Goal: Contribute content: Add original content to the website for others to see

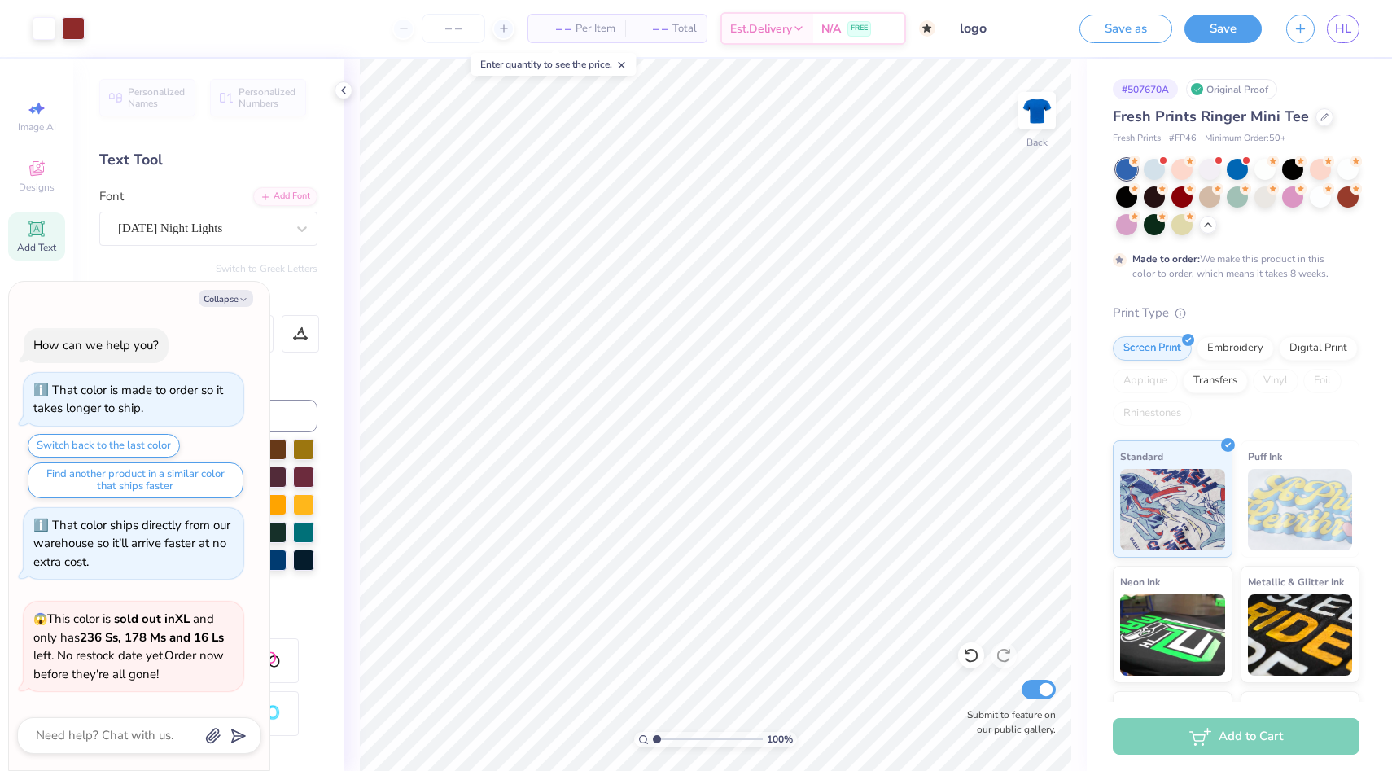
scroll to position [522, 0]
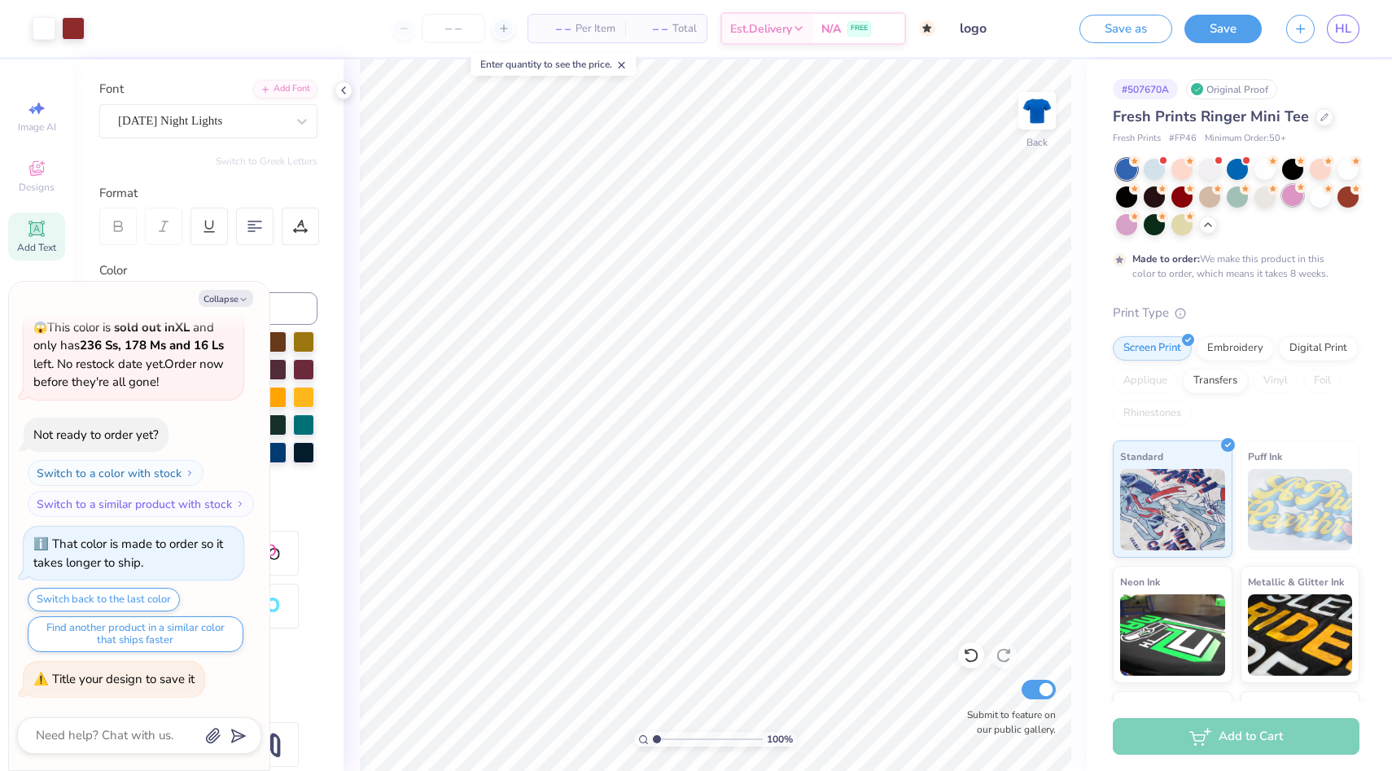
click at [1290, 199] on div at bounding box center [1292, 195] width 21 height 21
click at [1127, 228] on div at bounding box center [1126, 222] width 21 height 21
click at [1319, 193] on div at bounding box center [1320, 195] width 21 height 21
click at [1323, 166] on div at bounding box center [1320, 167] width 21 height 21
click at [1179, 175] on div at bounding box center [1181, 169] width 21 height 21
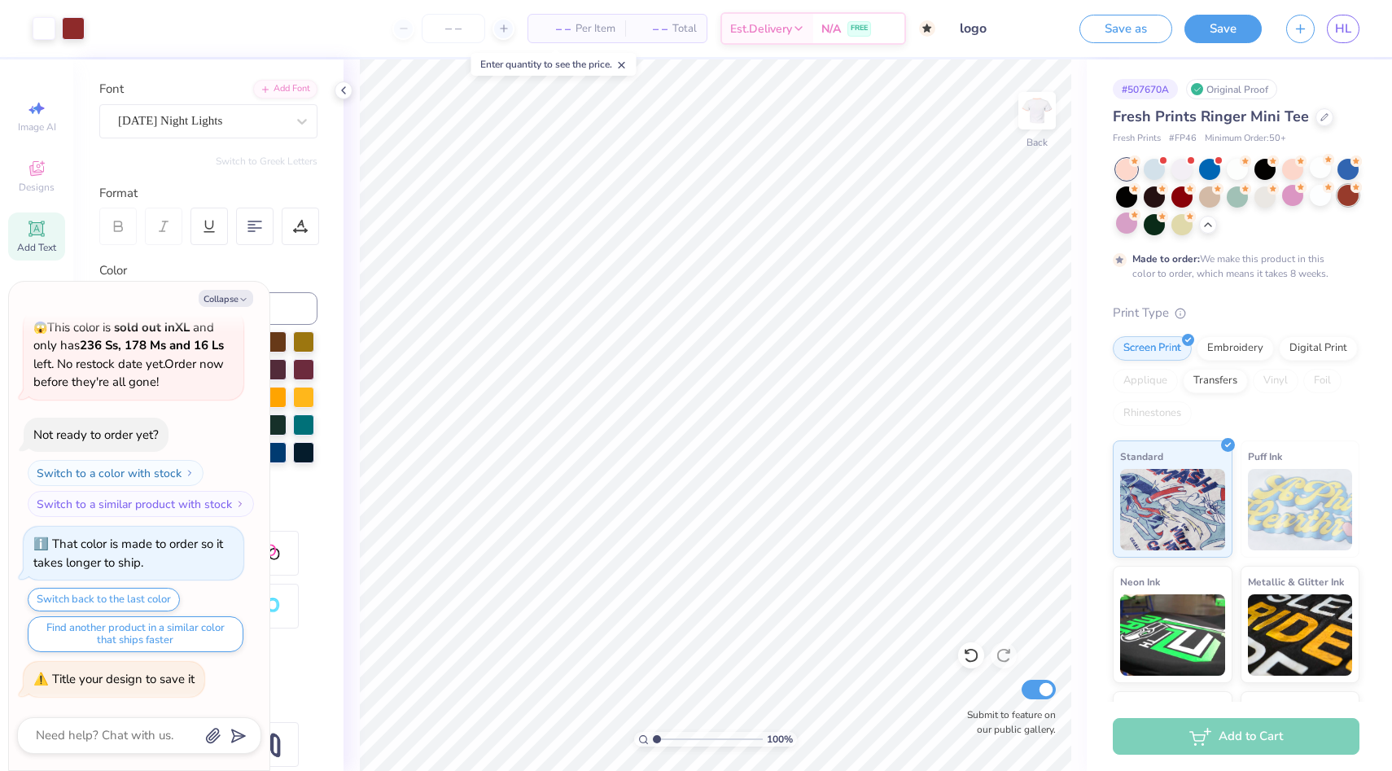
click at [1342, 199] on div at bounding box center [1348, 195] width 21 height 21
click at [1205, 203] on div at bounding box center [1209, 195] width 21 height 21
click at [1320, 121] on div at bounding box center [1325, 116] width 18 height 18
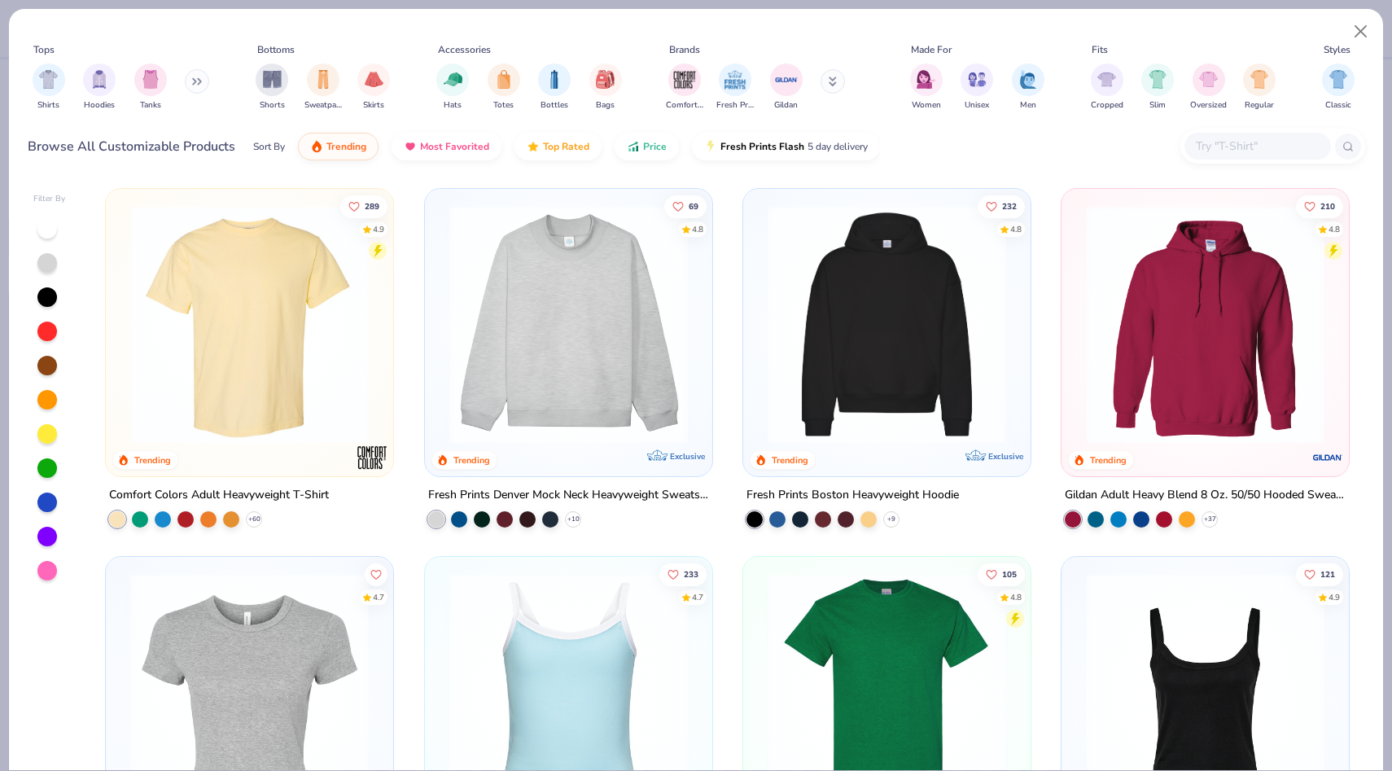
click at [982, 311] on img at bounding box center [887, 324] width 255 height 239
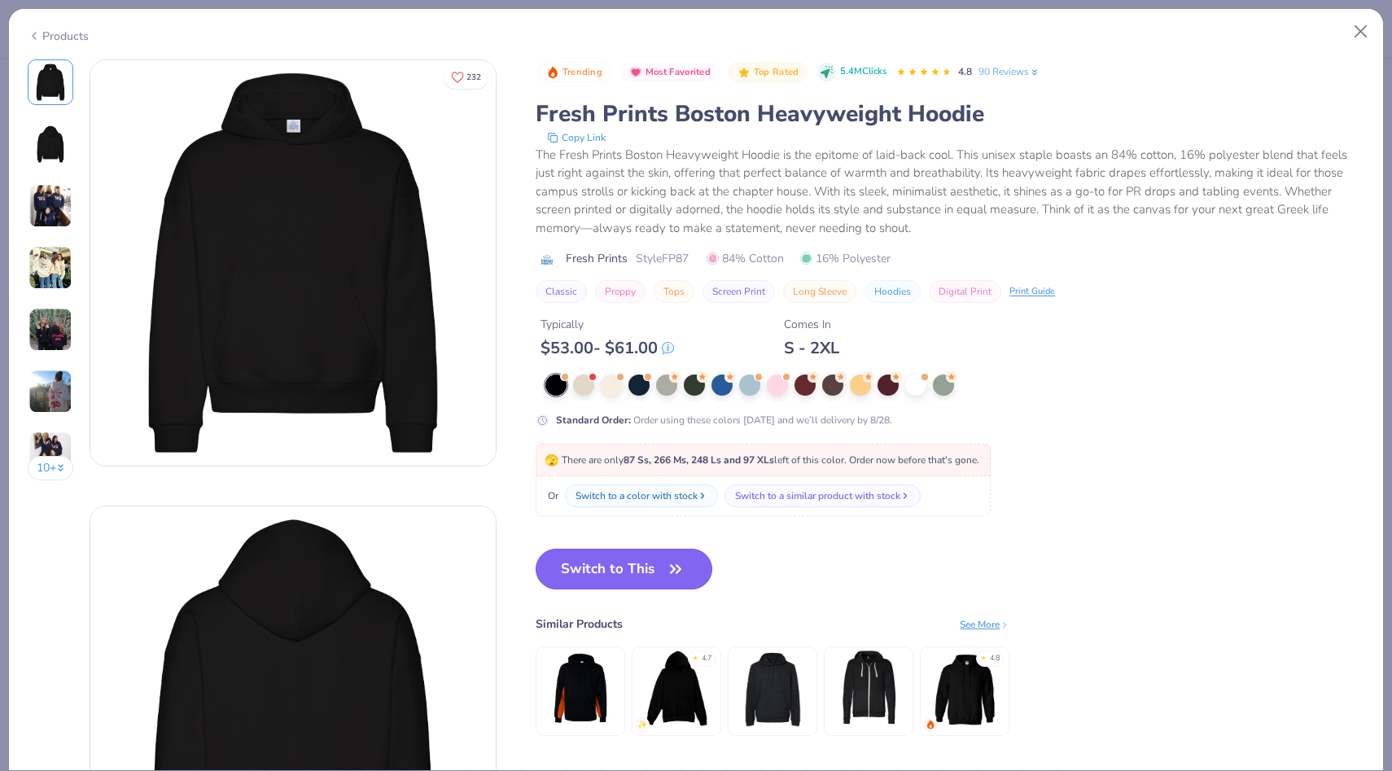
click at [650, 577] on button "Switch to This" at bounding box center [624, 569] width 177 height 41
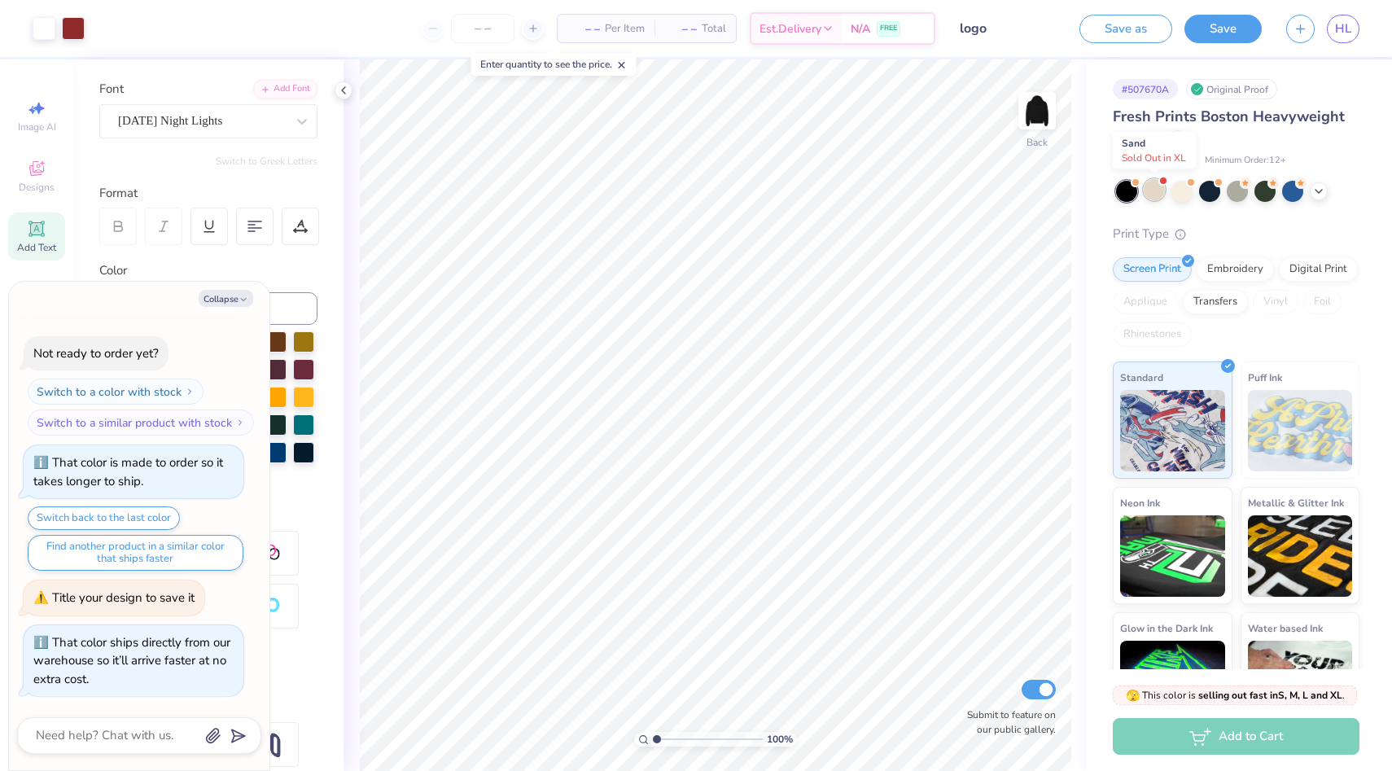
click at [1145, 197] on div at bounding box center [1154, 189] width 21 height 21
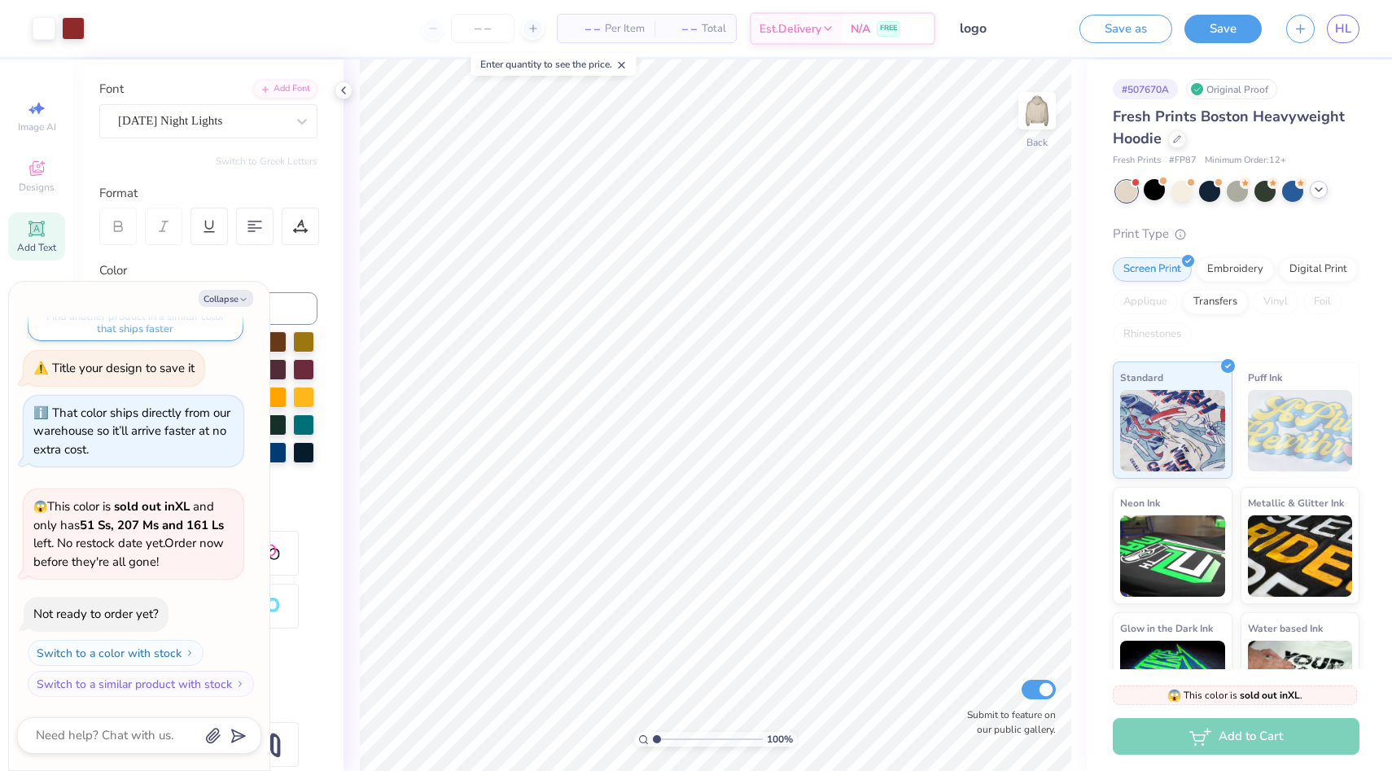
click at [1320, 188] on icon at bounding box center [1318, 189] width 13 height 13
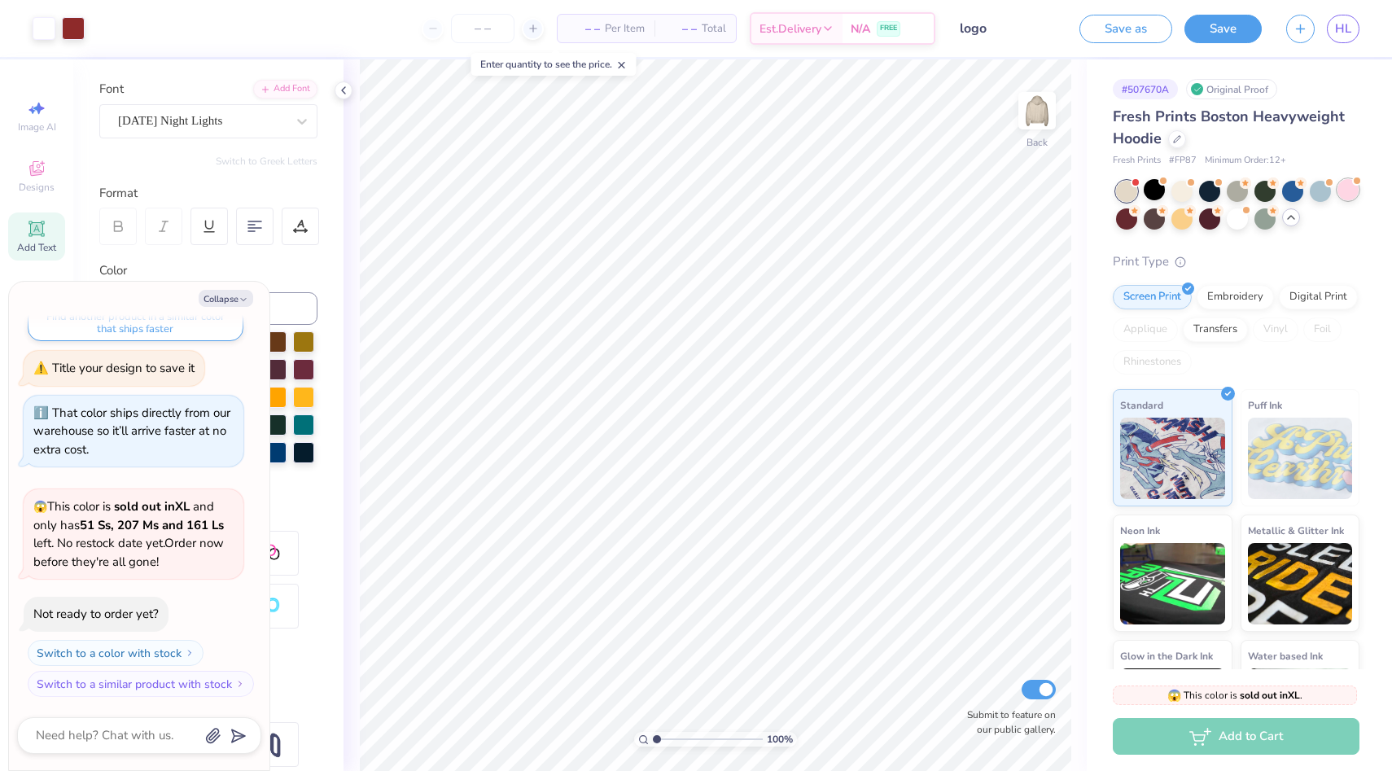
click at [1338, 191] on div at bounding box center [1348, 189] width 21 height 21
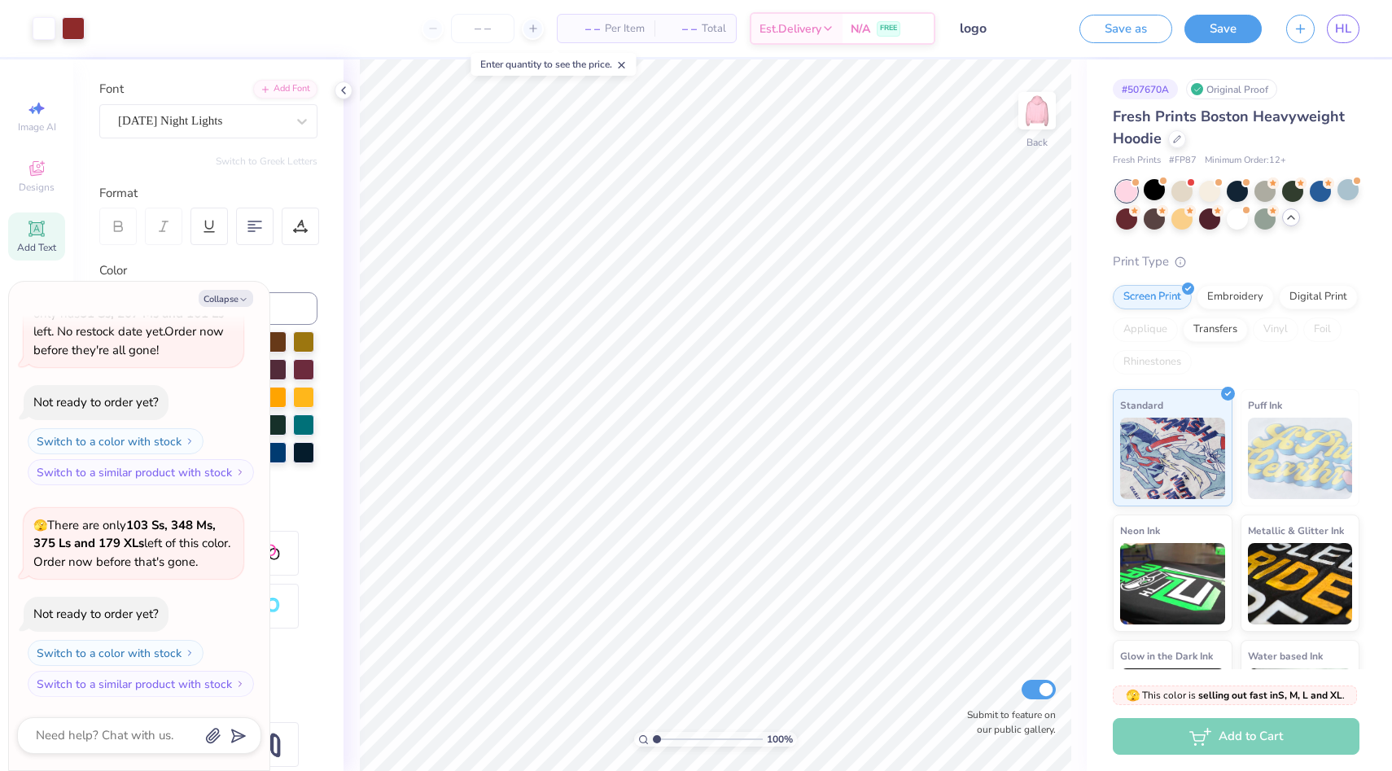
type textarea "x"
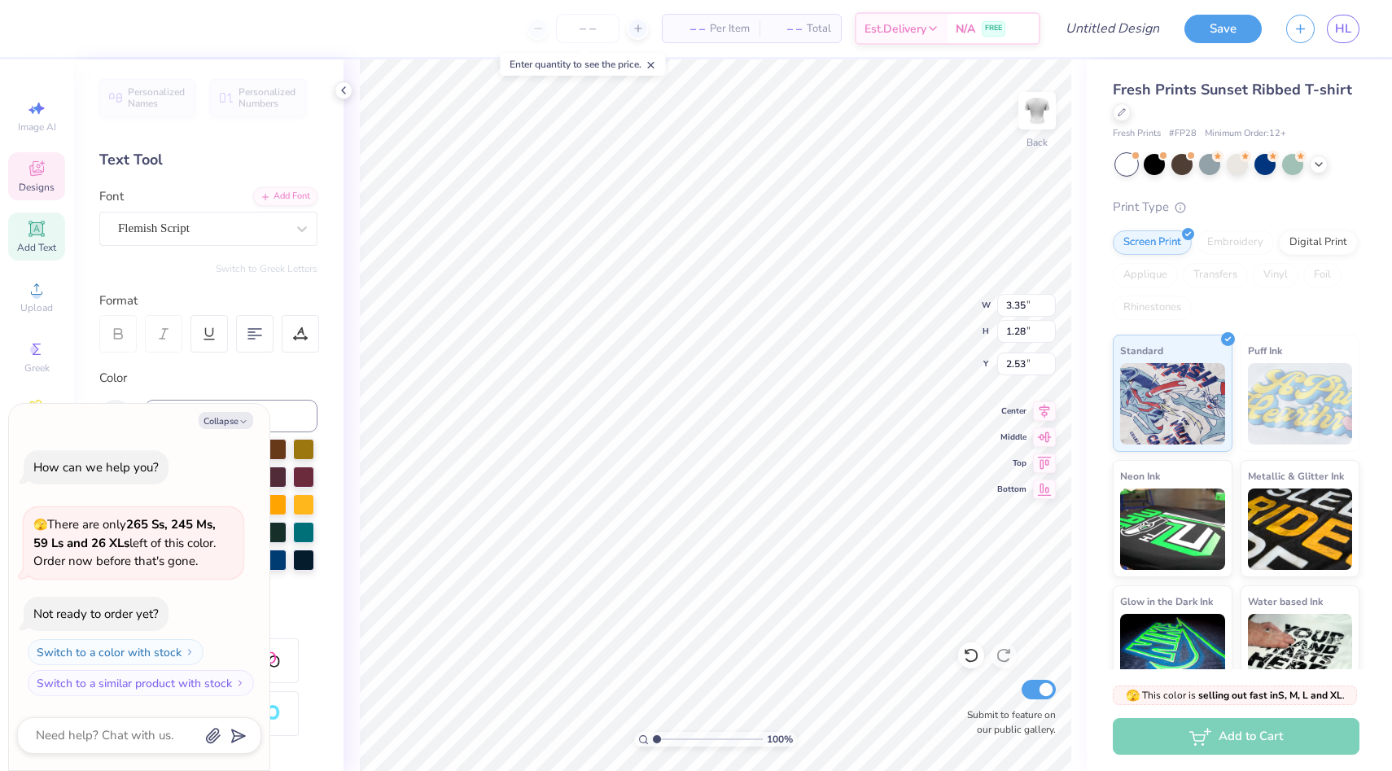
type textarea "x"
type textarea "K"
type textarea "x"
type textarea "Km"
type textarea "x"
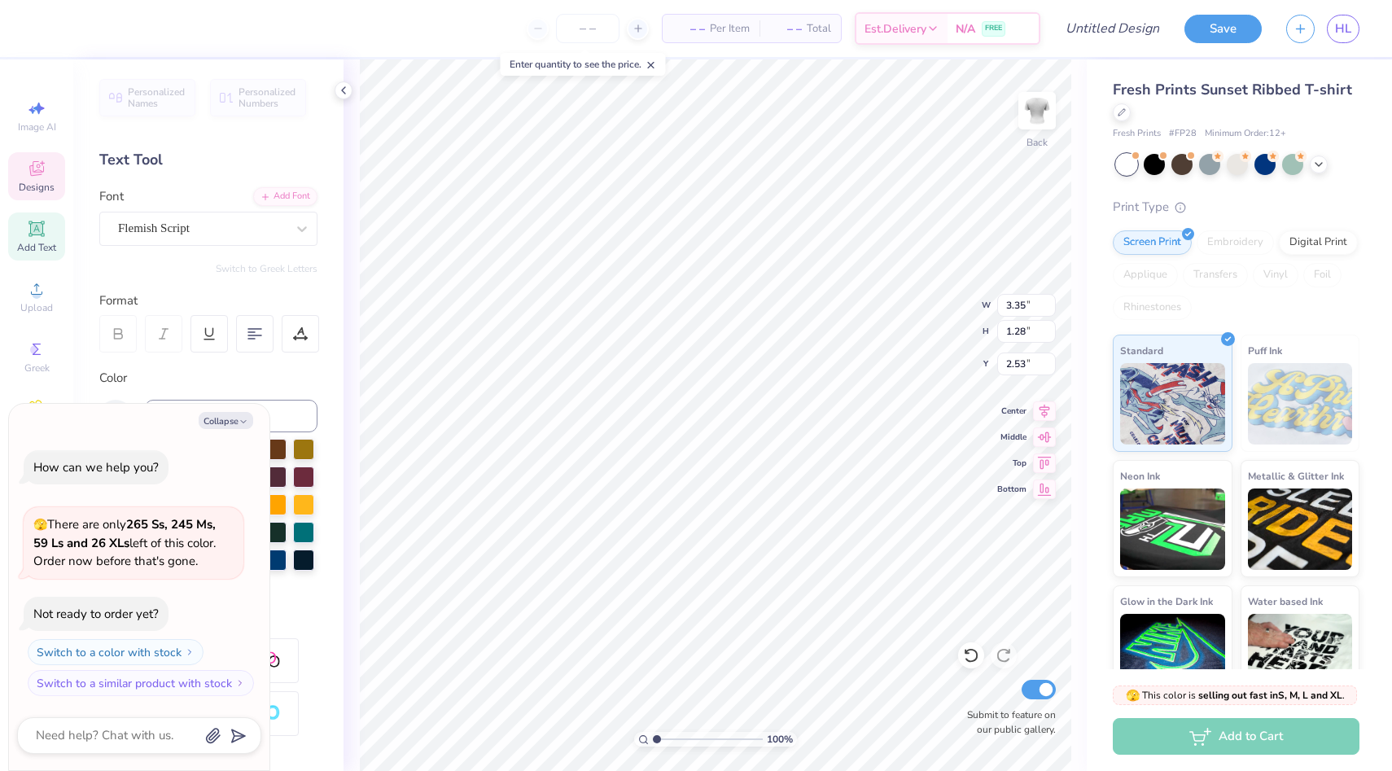
type textarea "Kmo"
type textarea "x"
type input "2.67"
type input "1.80"
type input "2.54"
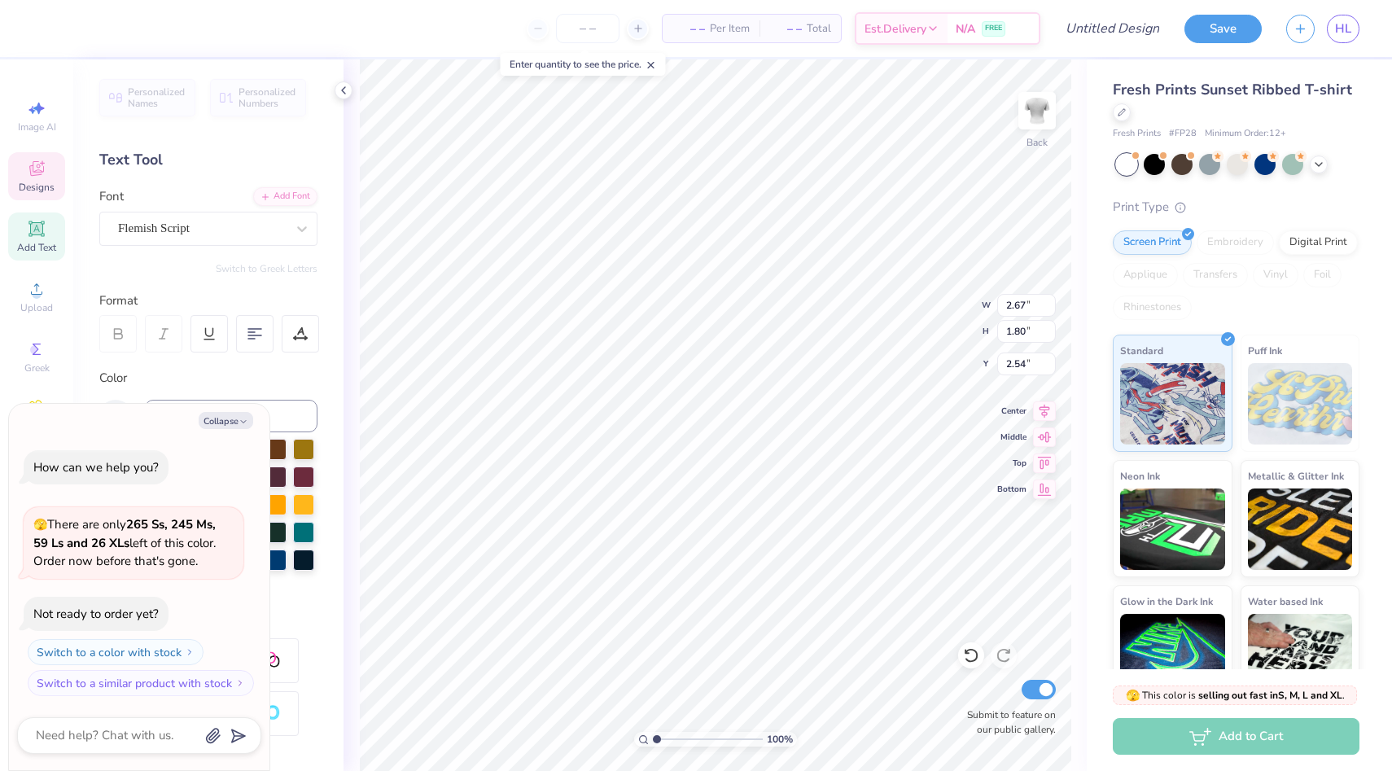
type textarea "x"
type textarea "T"
type textarea "x"
type textarea "T"
type textarea "x"
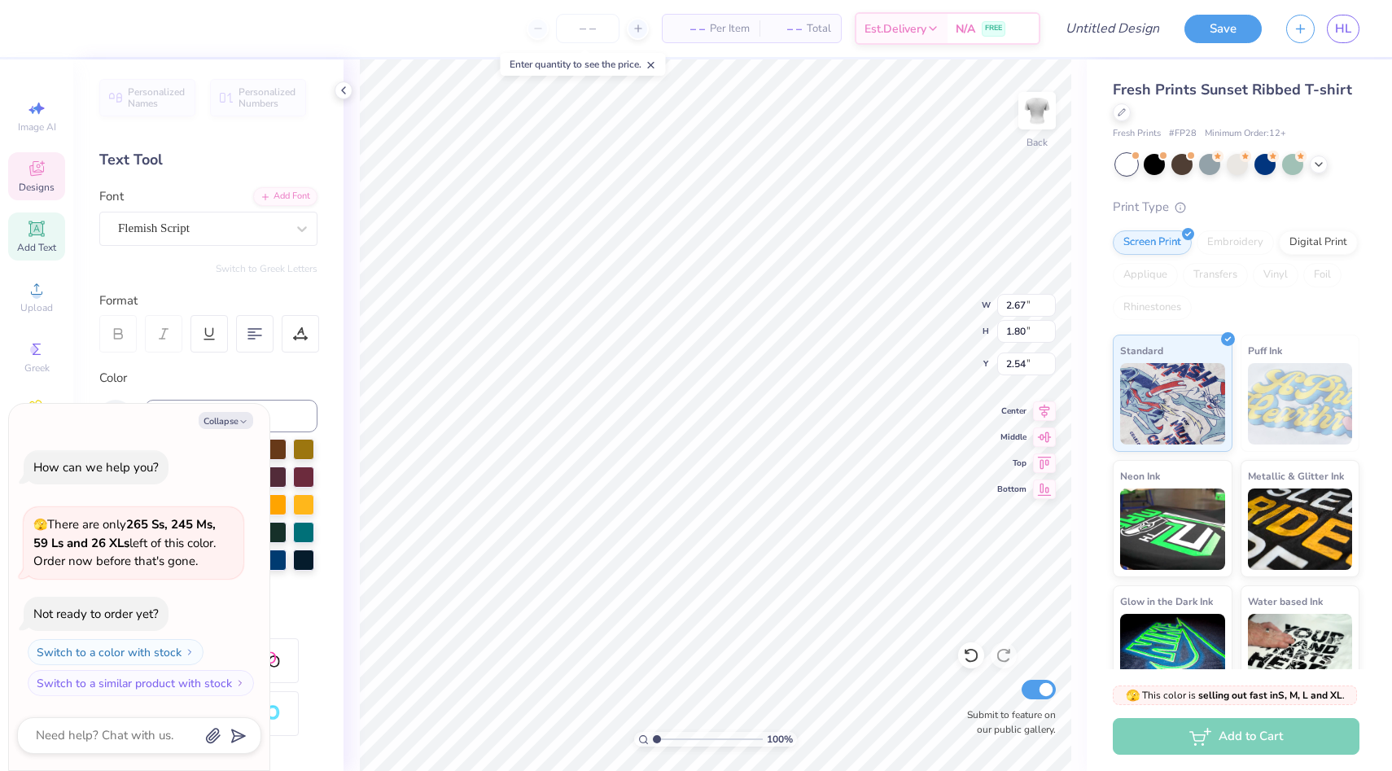
type textarea "x"
type textarea "t"
type textarea "x"
type textarea "ti"
type textarea "x"
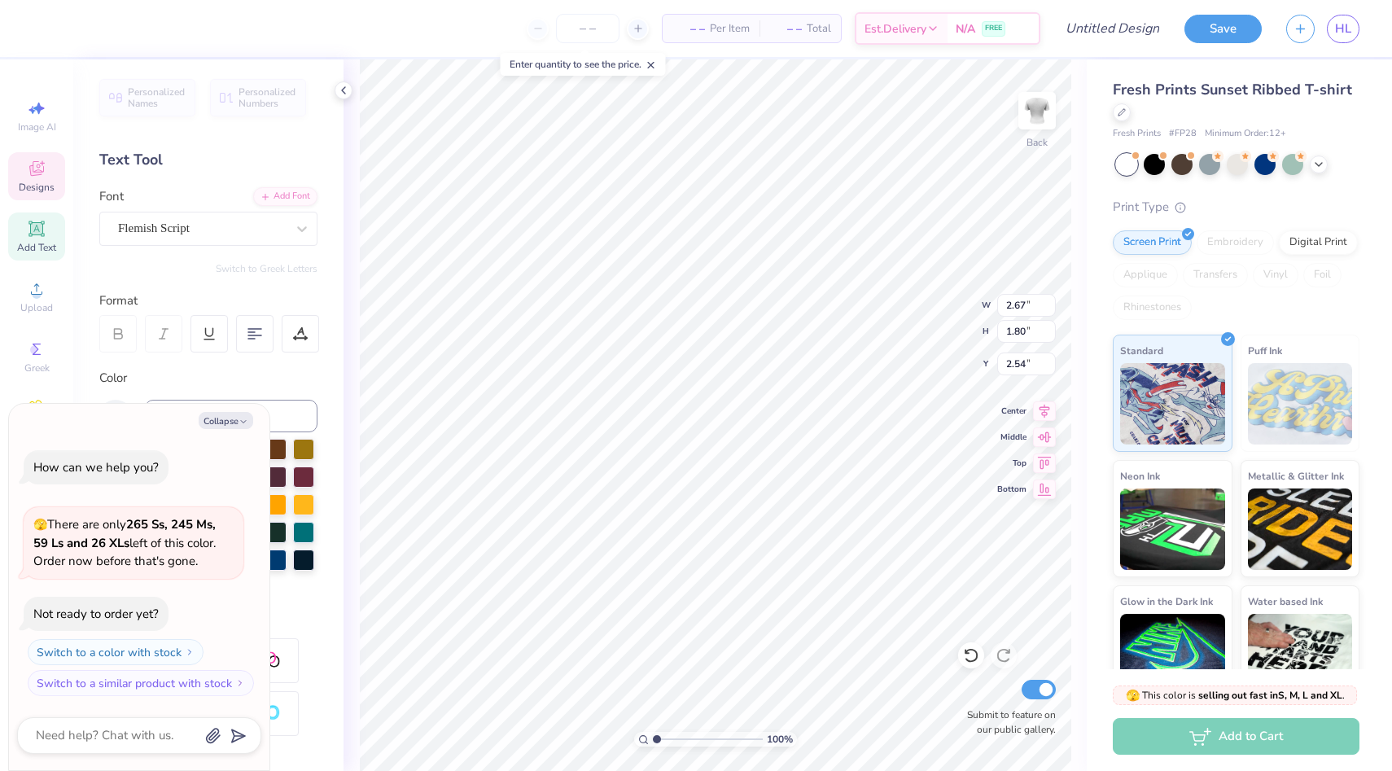
type textarea "tio"
type textarea "x"
type textarea "tion"
type textarea "x"
type textarea "tion"
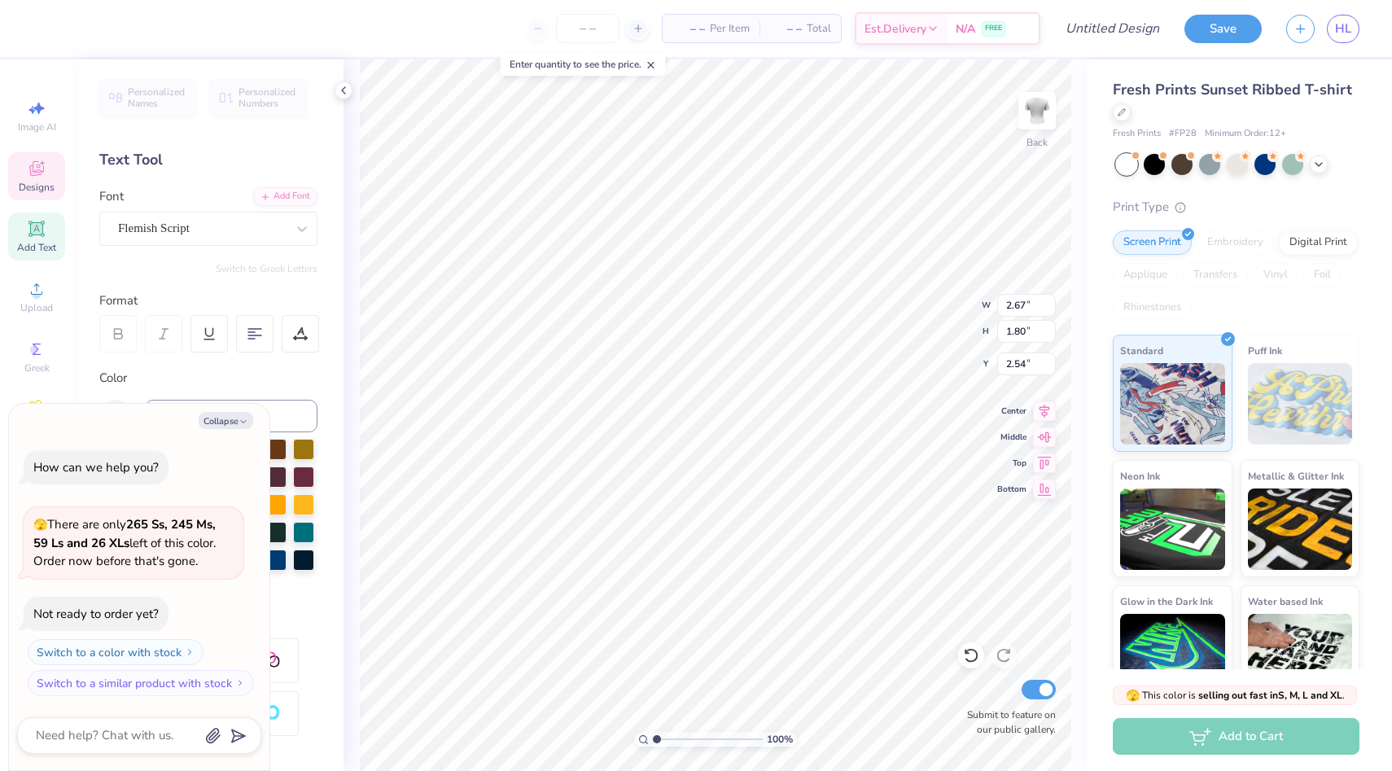
scroll to position [1, 0]
type textarea "x"
type textarea "tion"
type textarea "x"
type input "2.35"
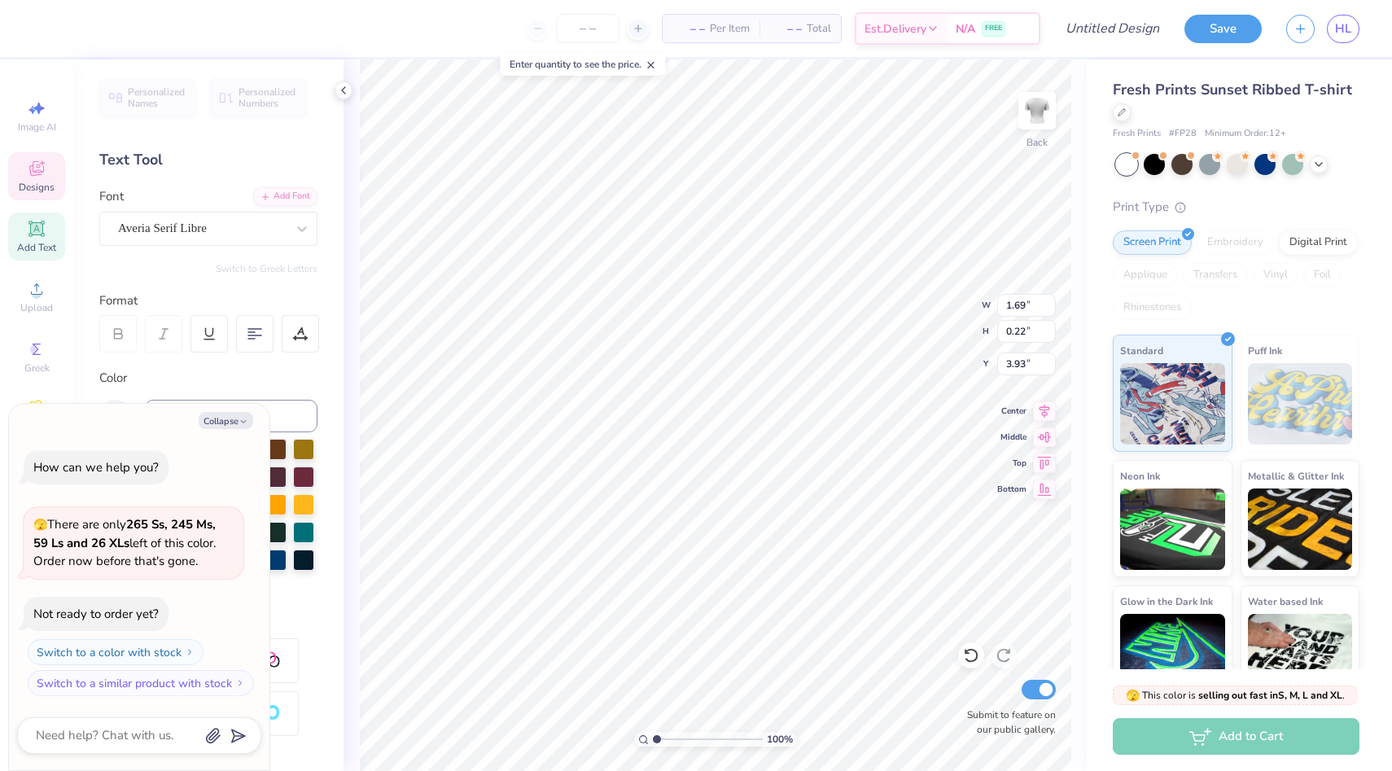
type textarea "x"
type textarea "A"
type textarea "x"
type textarea "Au"
type textarea "x"
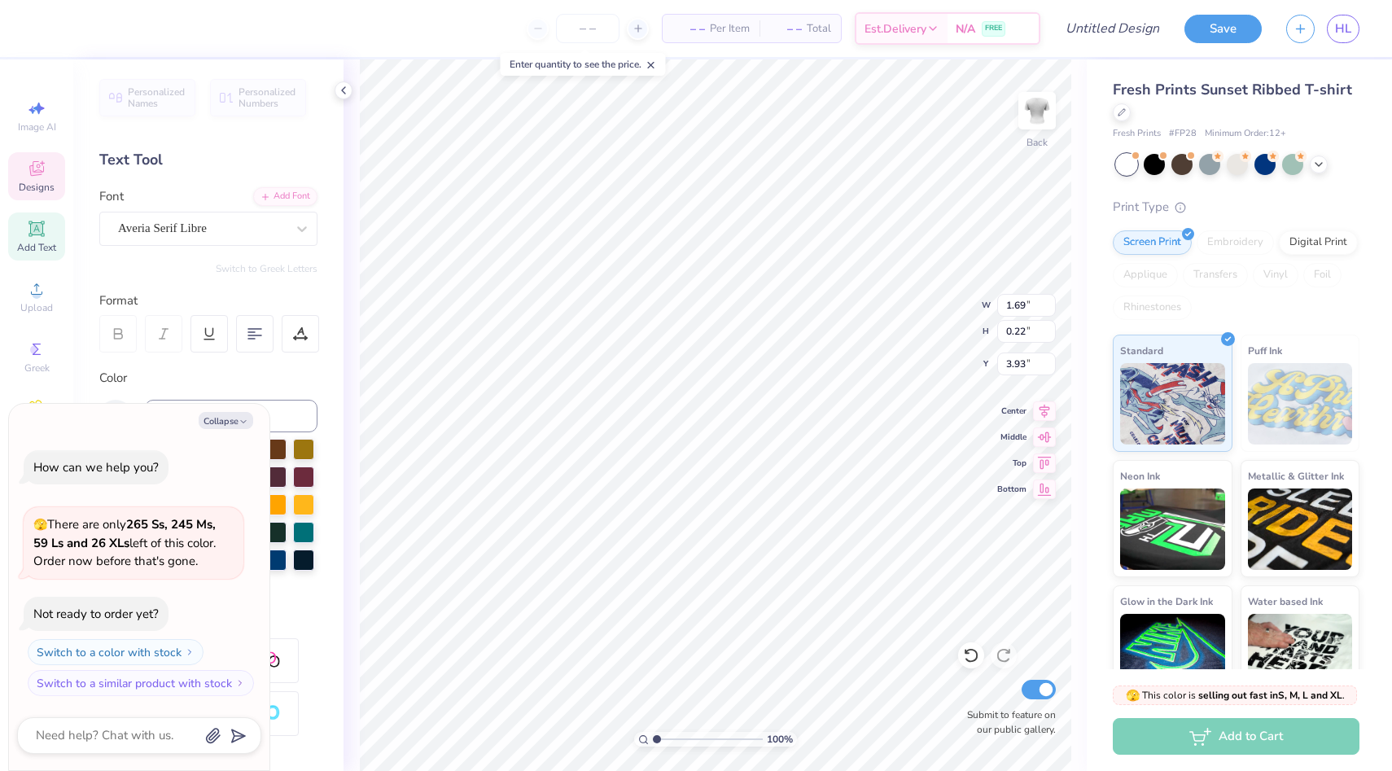
type textarea "Aud"
type textarea "x"
type textarea "Audi"
type textarea "x"
type textarea "Aud"
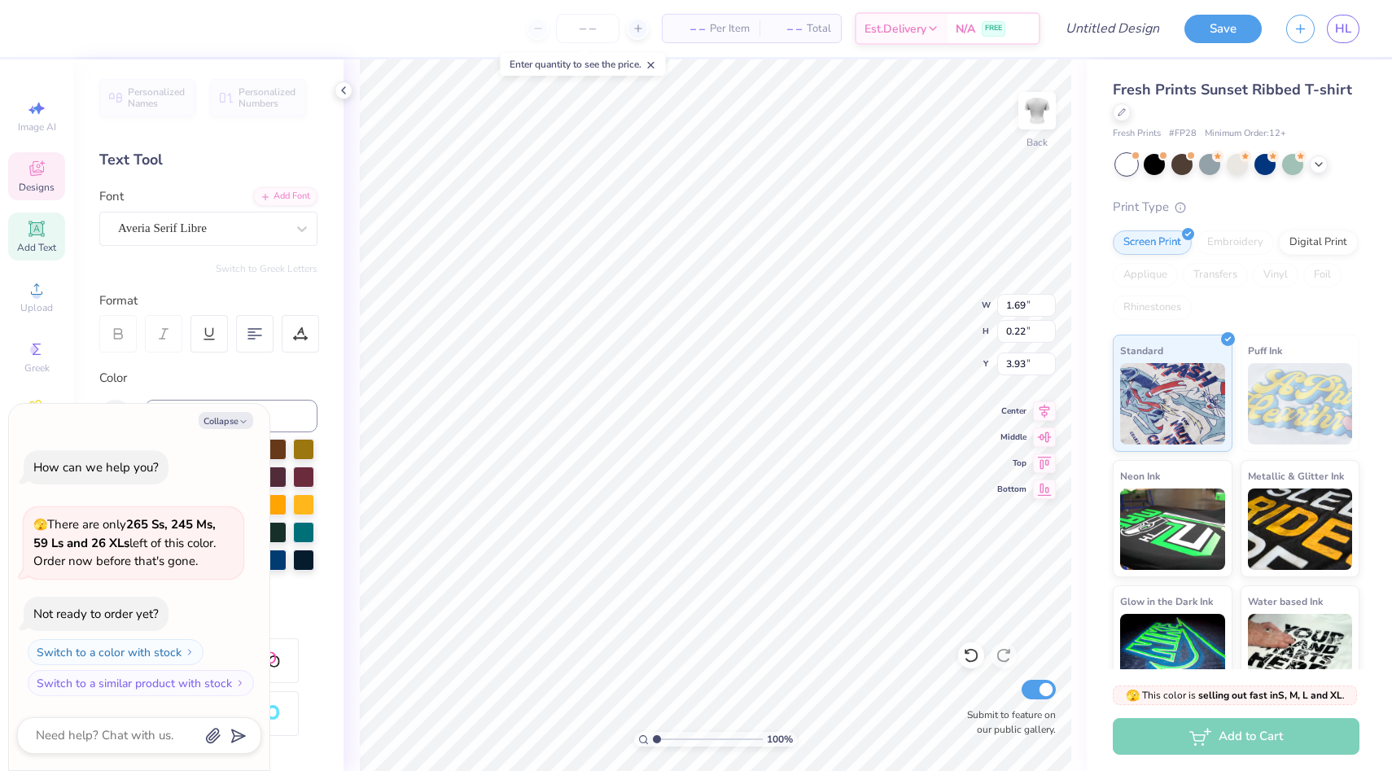
type textarea "x"
type textarea "Au"
type textarea "x"
type textarea "A"
type textarea "x"
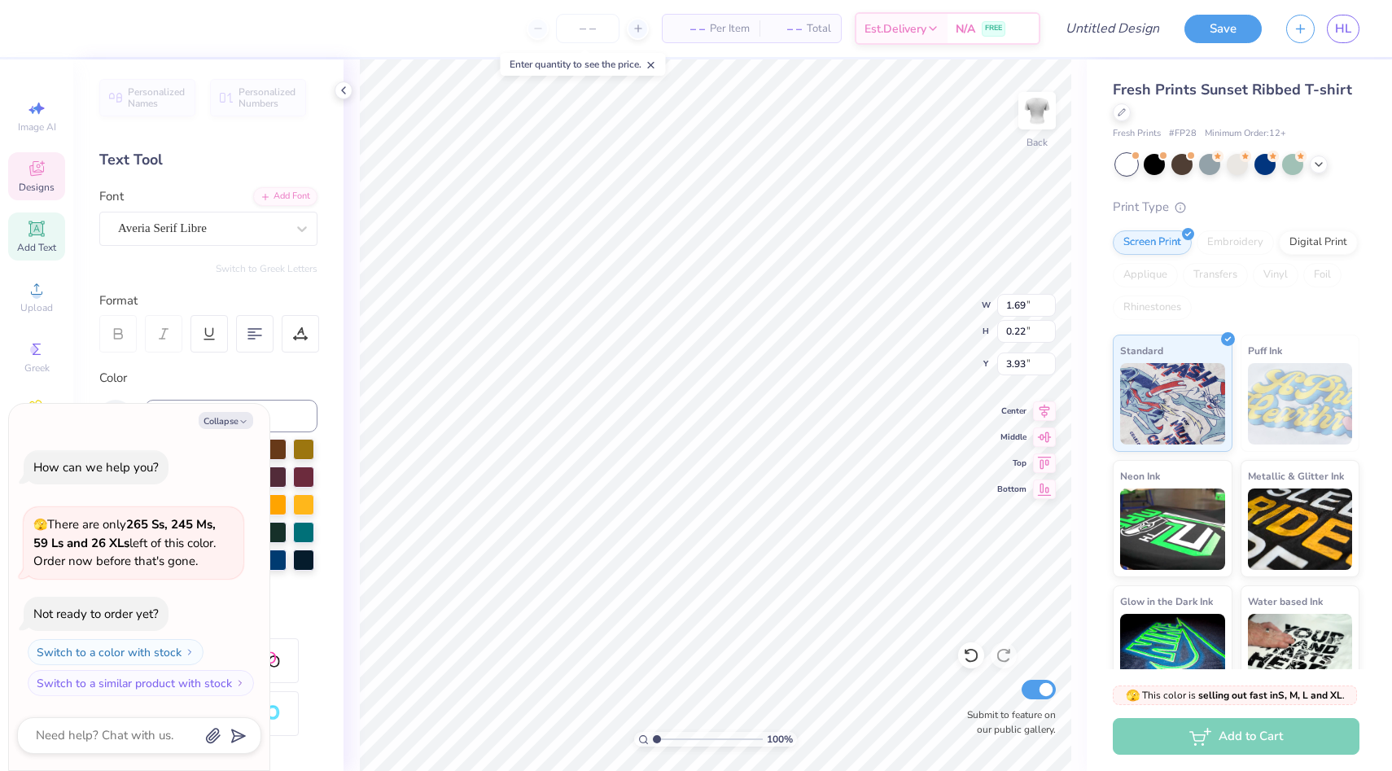
type textarea "AU"
type textarea "x"
type textarea "AUDI"
type textarea "x"
type textarea "AUDIT"
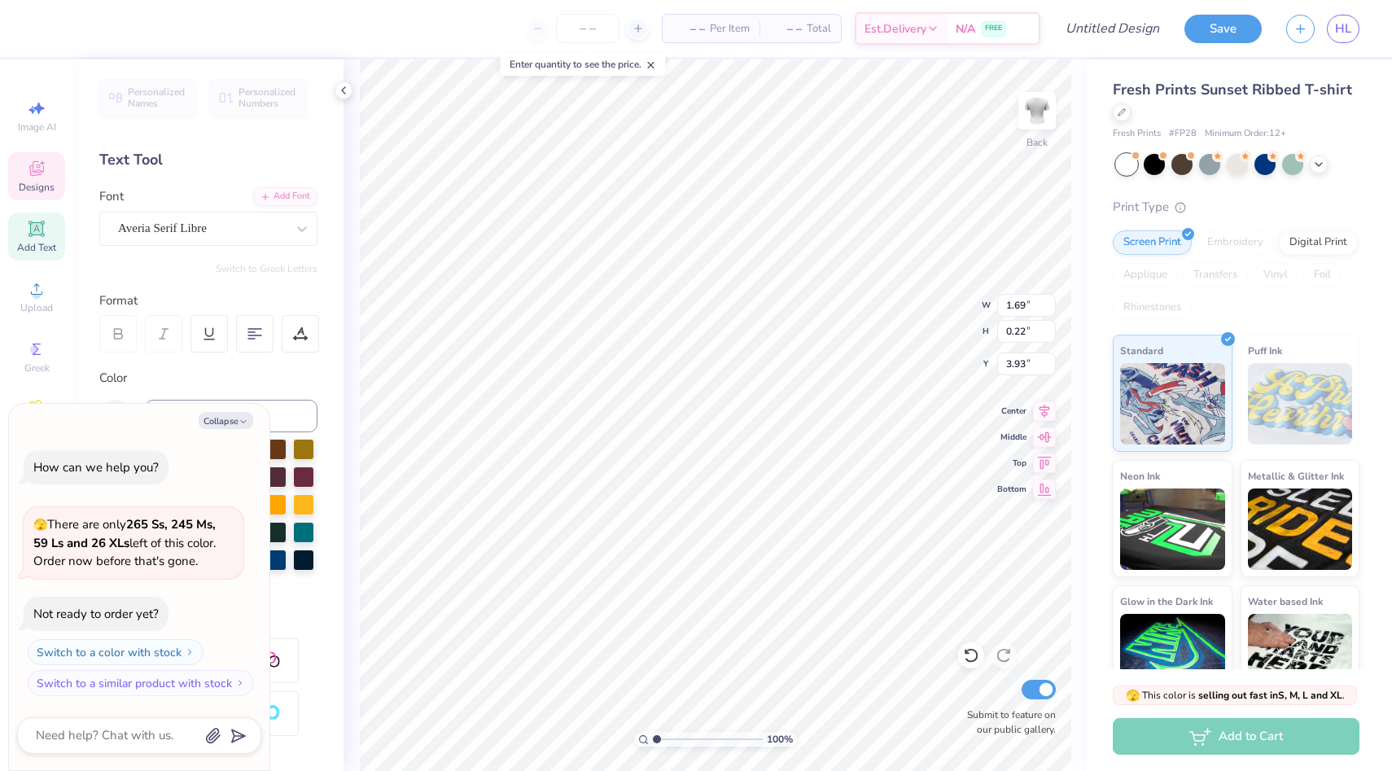
type textarea "x"
type textarea "AUDITI"
type textarea "x"
type textarea "AUDITIO"
type textarea "x"
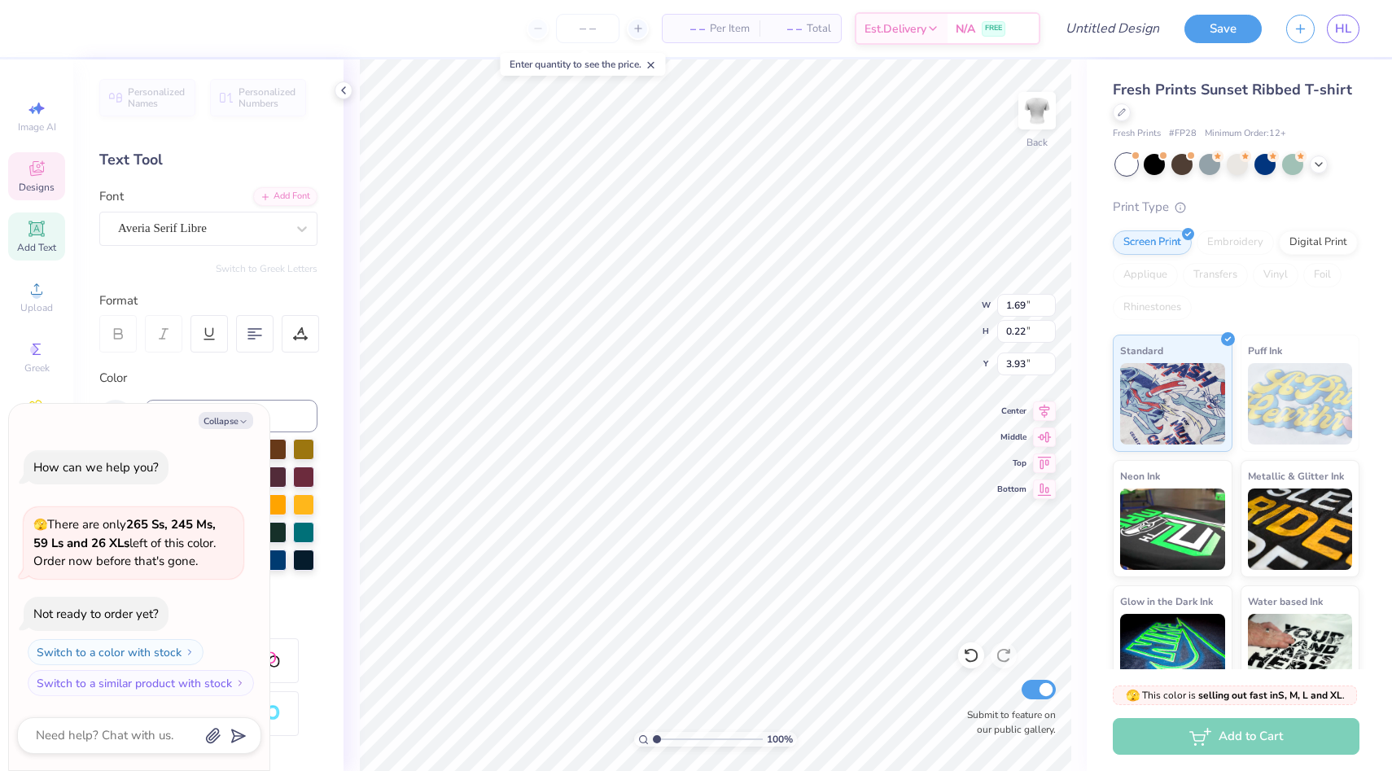
scroll to position [0, 2]
type textarea "AUDITION"
click at [1277, 64] on div "Fresh Prints Sunset Ribbed T-shirt Fresh Prints # FP28 Minimum Order: 12 + Prin…" at bounding box center [1239, 380] width 305 height 643
type textarea "x"
type input "1.58"
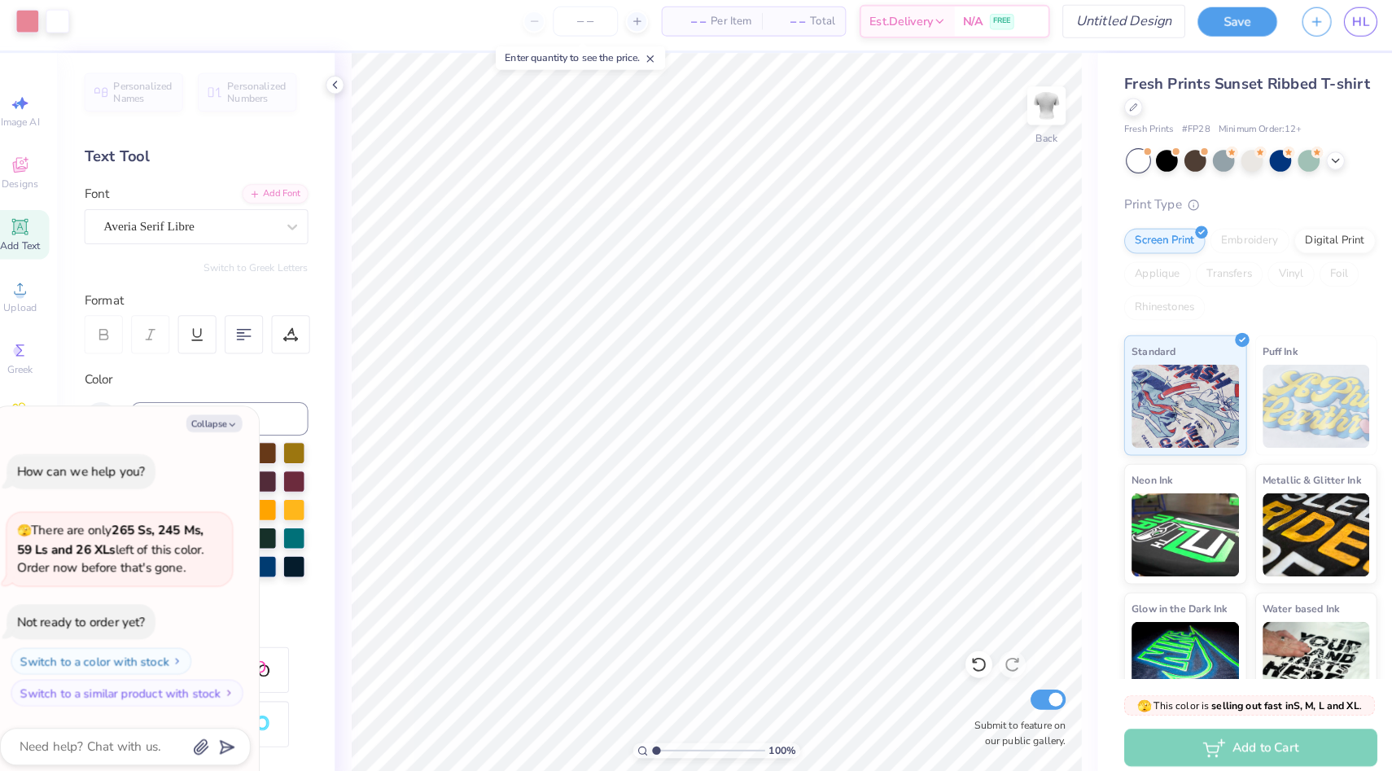
type textarea "x"
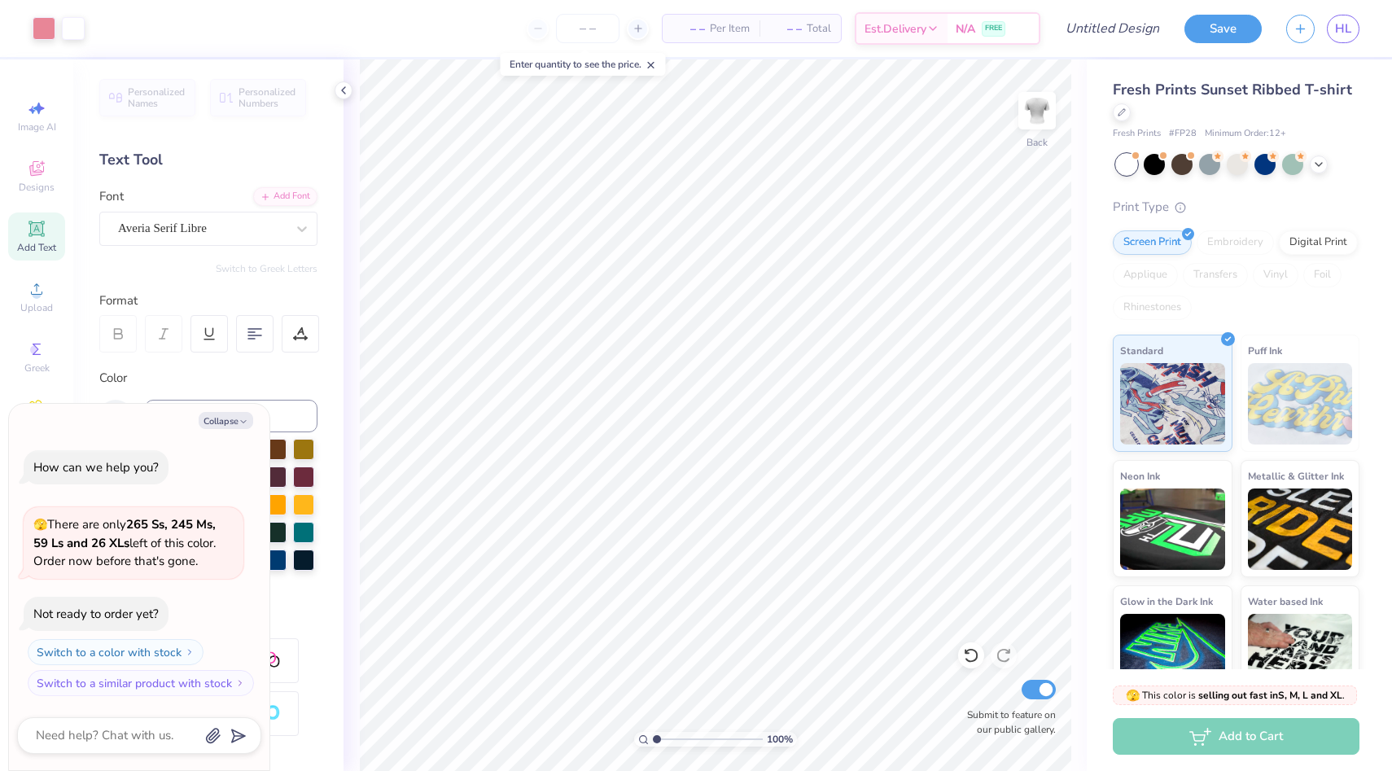
type input "1.72"
type textarea "x"
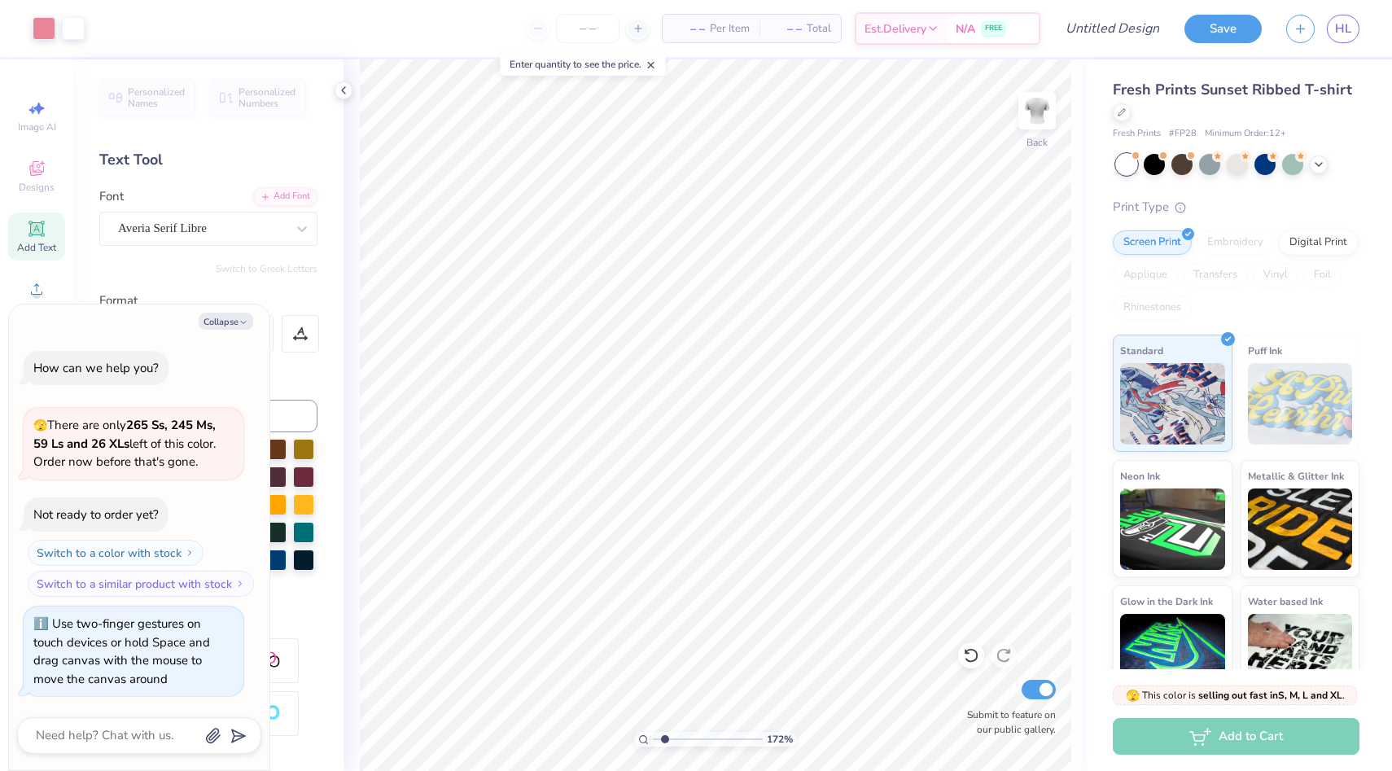
type input "1.72"
click at [664, 735] on input "range" at bounding box center [708, 739] width 110 height 15
type textarea "x"
type input "3.00"
type textarea "x"
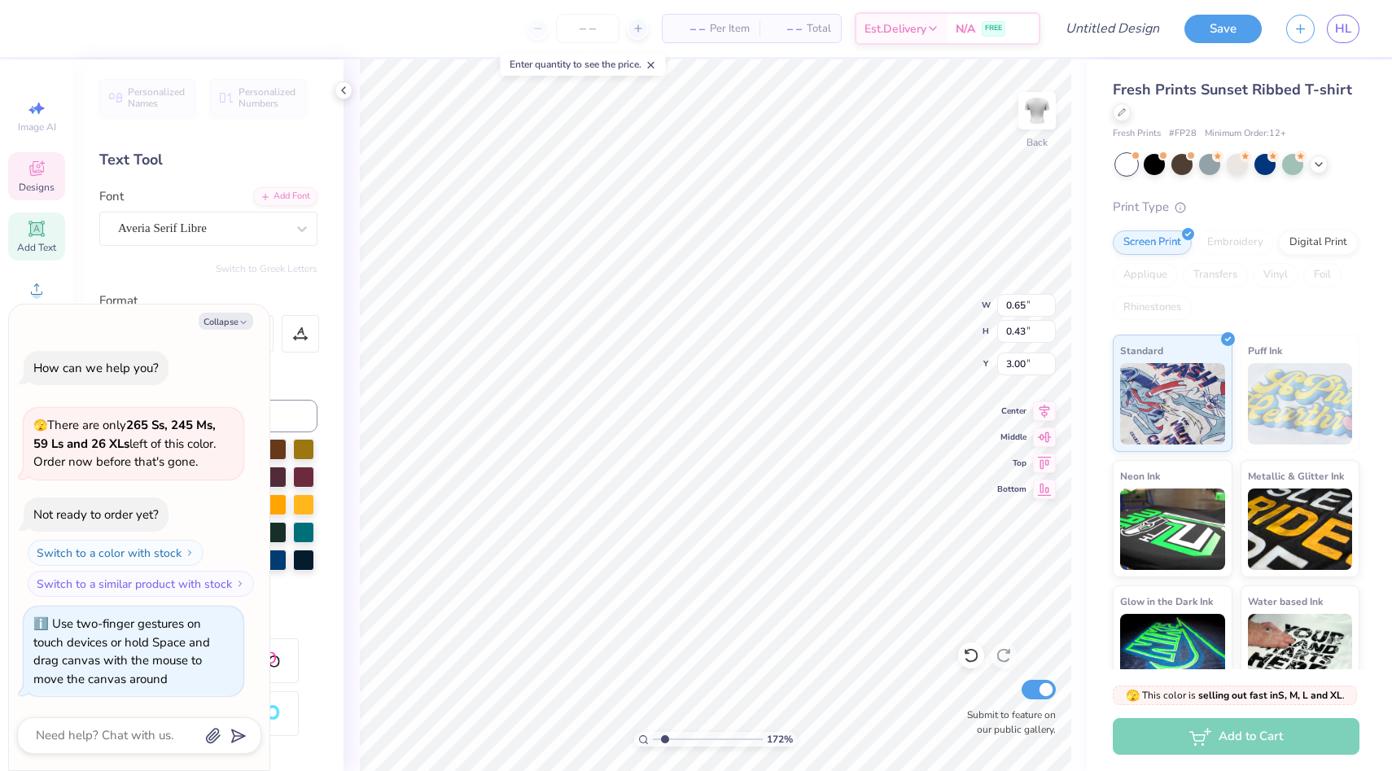
type input "3.27"
type textarea "x"
type input "2.32"
type textarea "x"
type input "2.03"
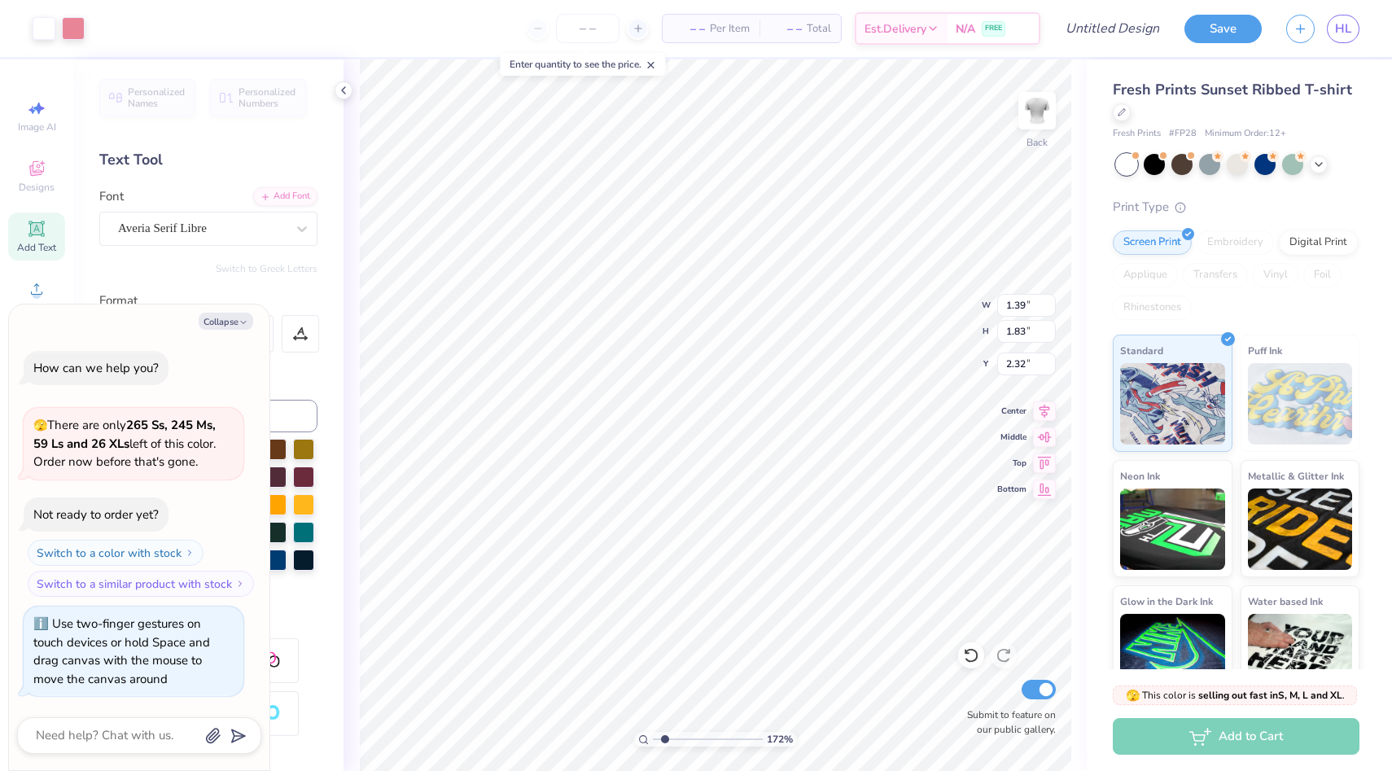
type input "1.33"
type input "3.33"
type textarea "x"
type input "3.37"
type textarea "x"
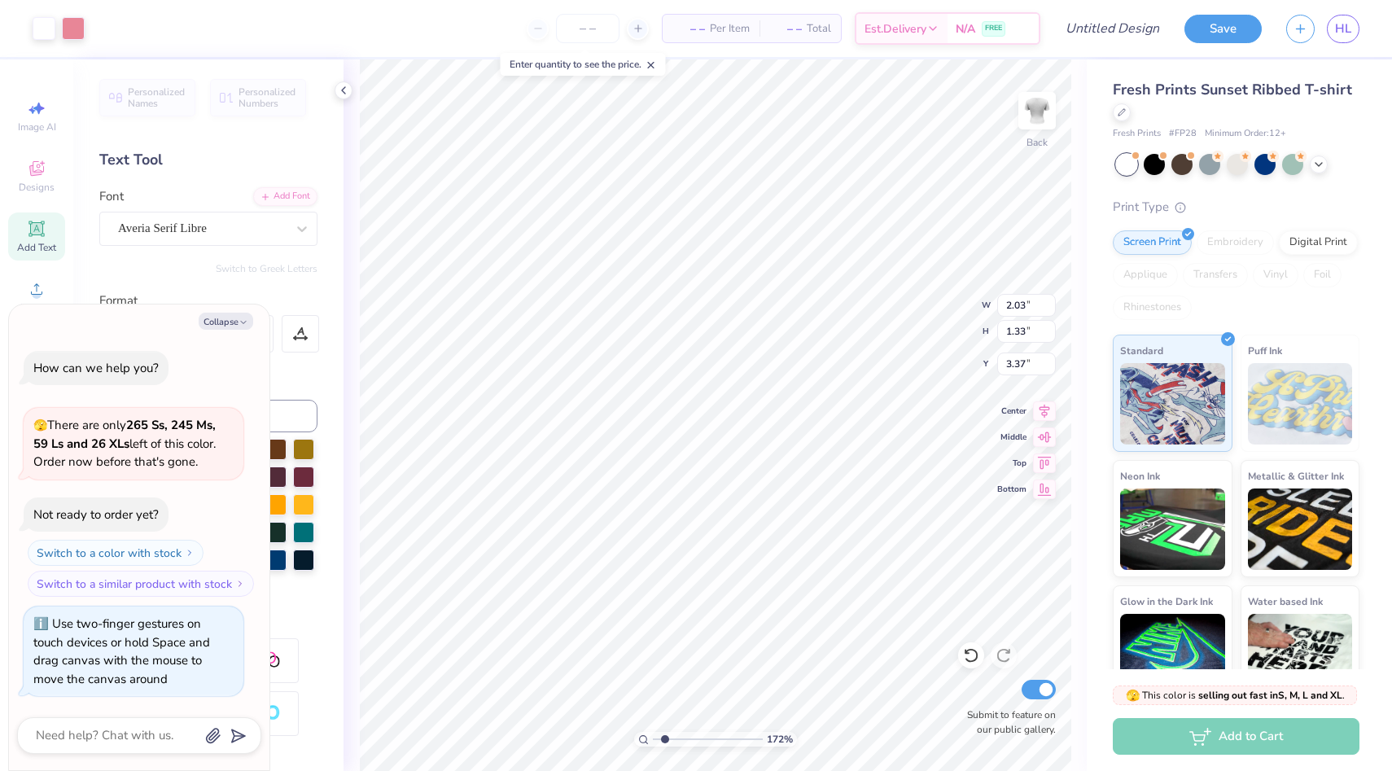
type input "3.33"
type textarea "x"
type input "2.56"
type textarea "x"
type input "4.00"
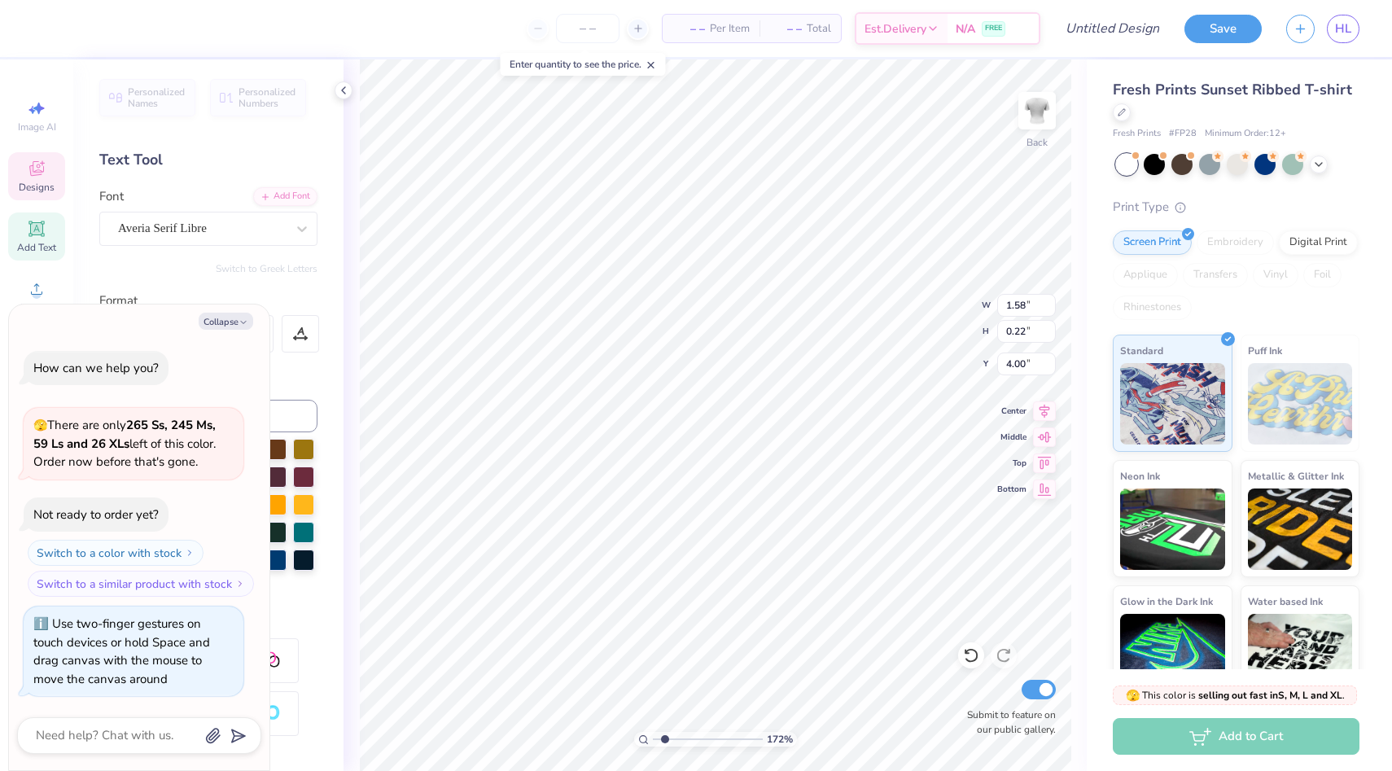
scroll to position [0, 2]
type textarea "x"
type input "2.01"
type input "0.28"
click at [224, 315] on button "Collapse" at bounding box center [226, 321] width 55 height 17
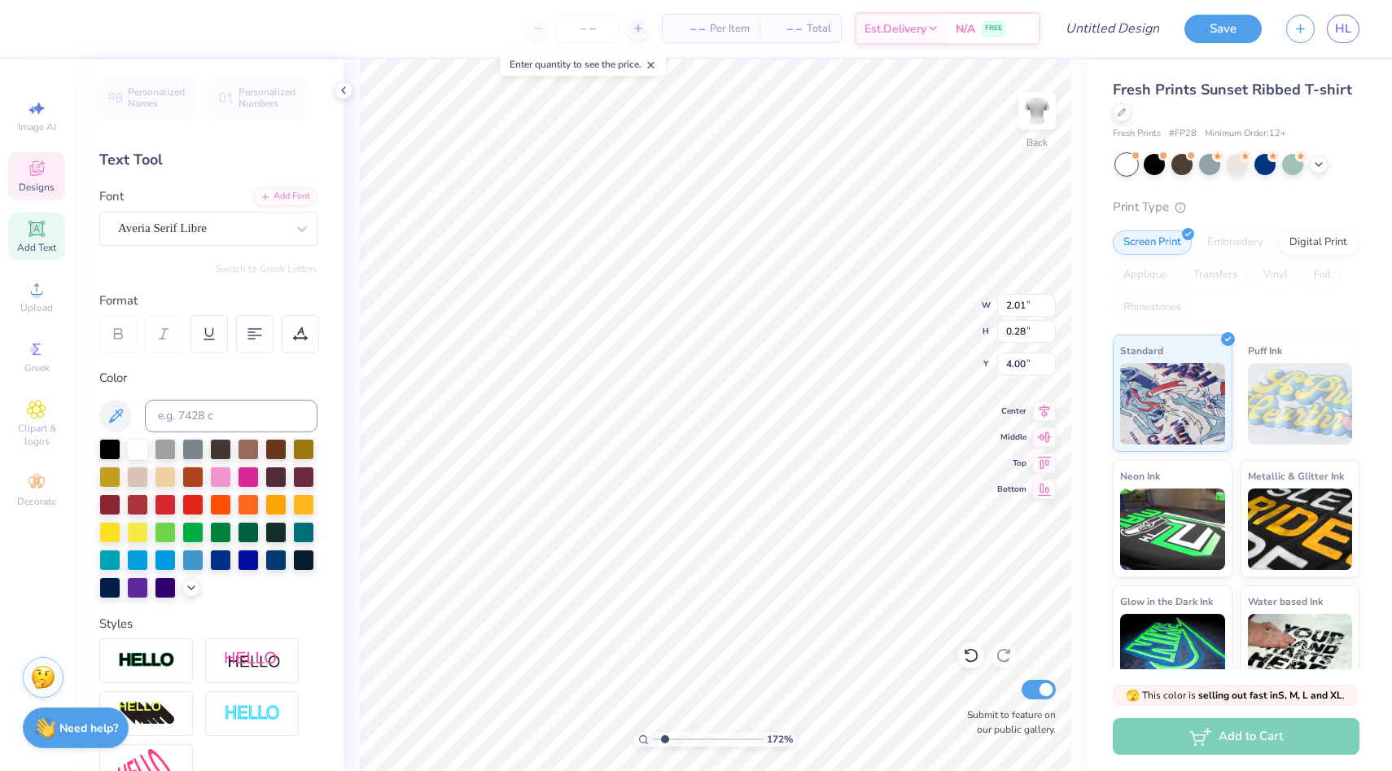
click at [128, 329] on div at bounding box center [117, 333] width 37 height 37
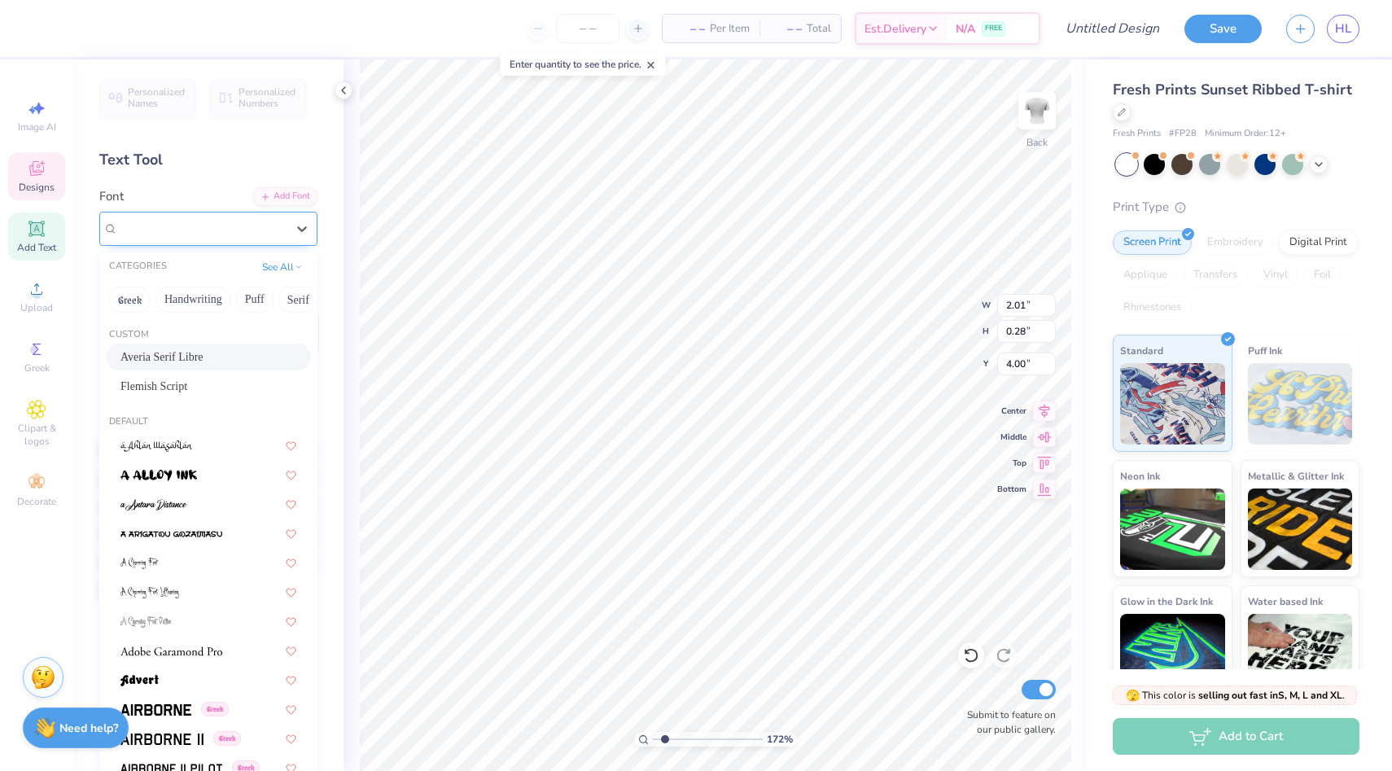
click at [249, 234] on div "Averia Serif Libre" at bounding box center [201, 228] width 171 height 25
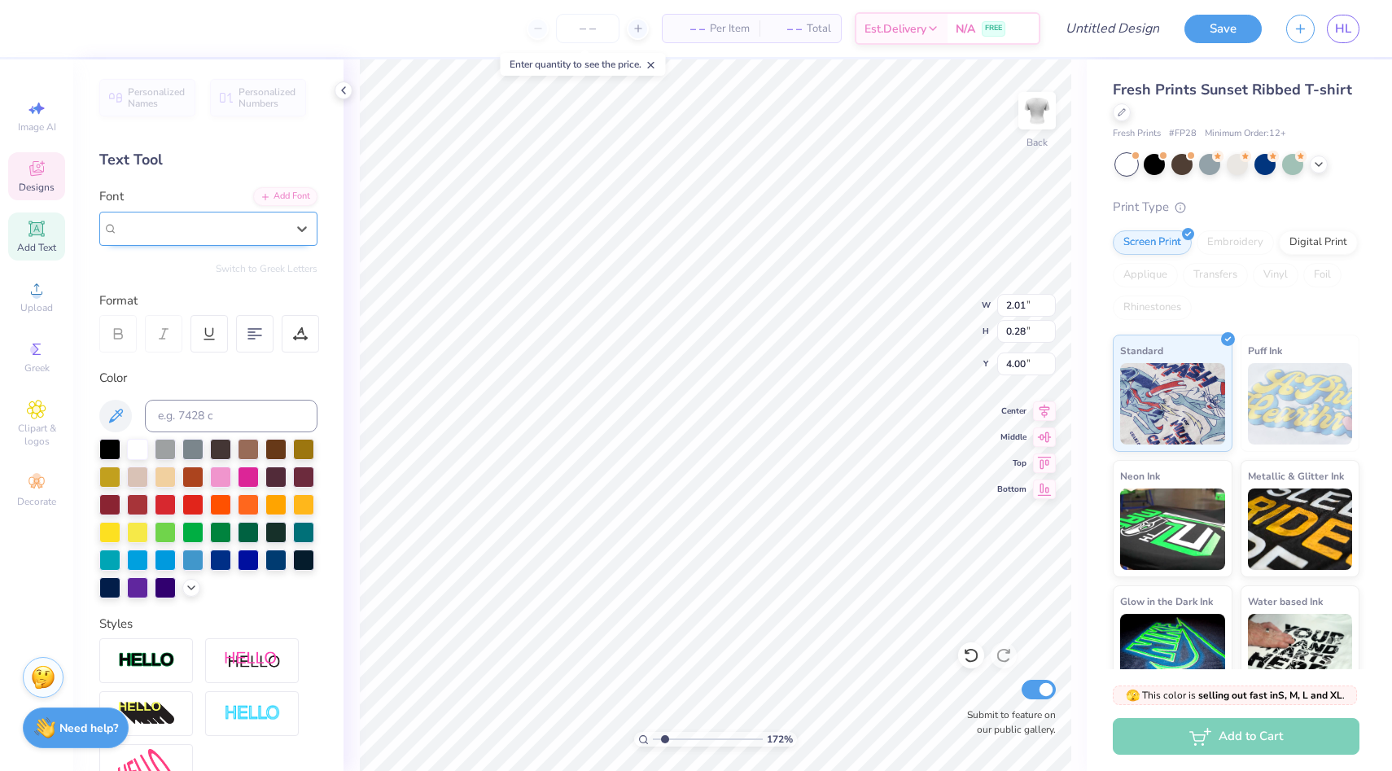
click at [242, 217] on div at bounding box center [202, 228] width 168 height 22
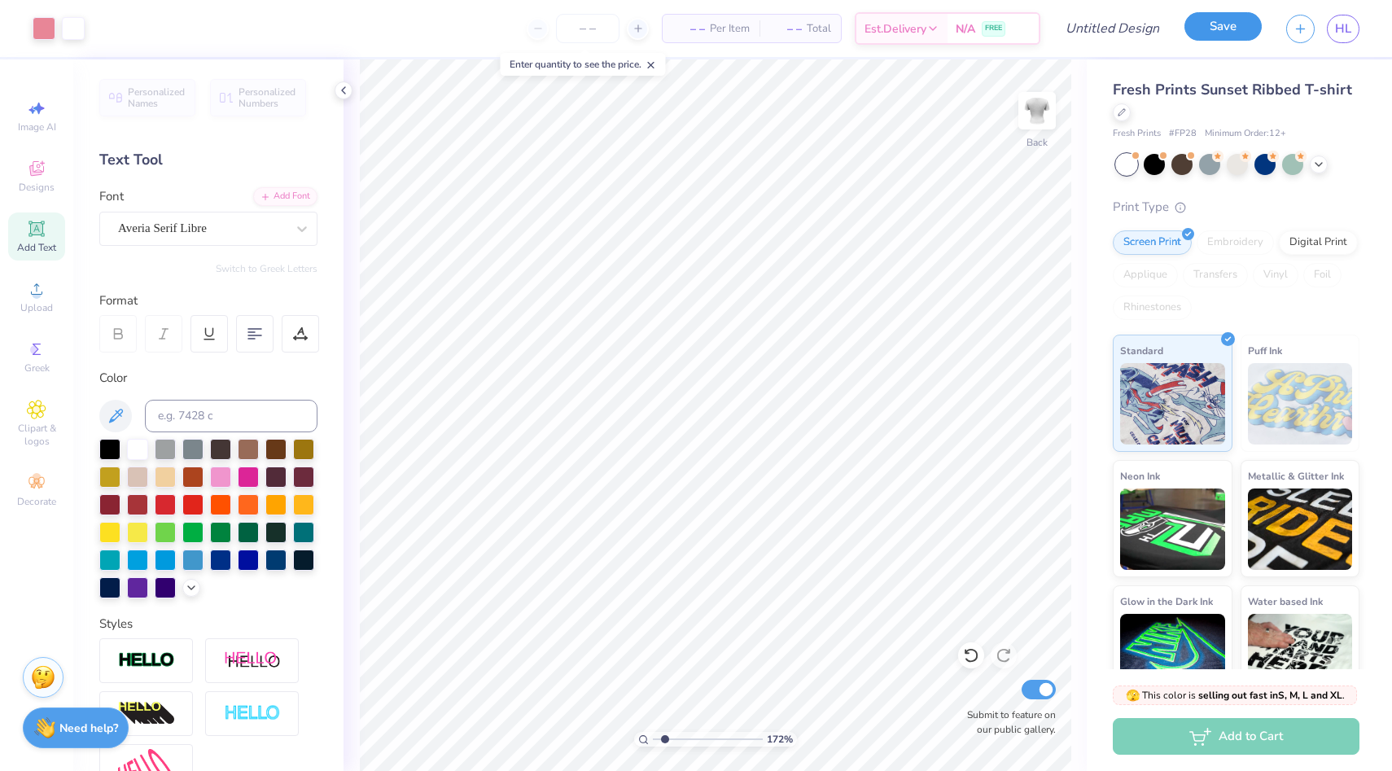
click at [1214, 30] on button "Save" at bounding box center [1222, 26] width 77 height 28
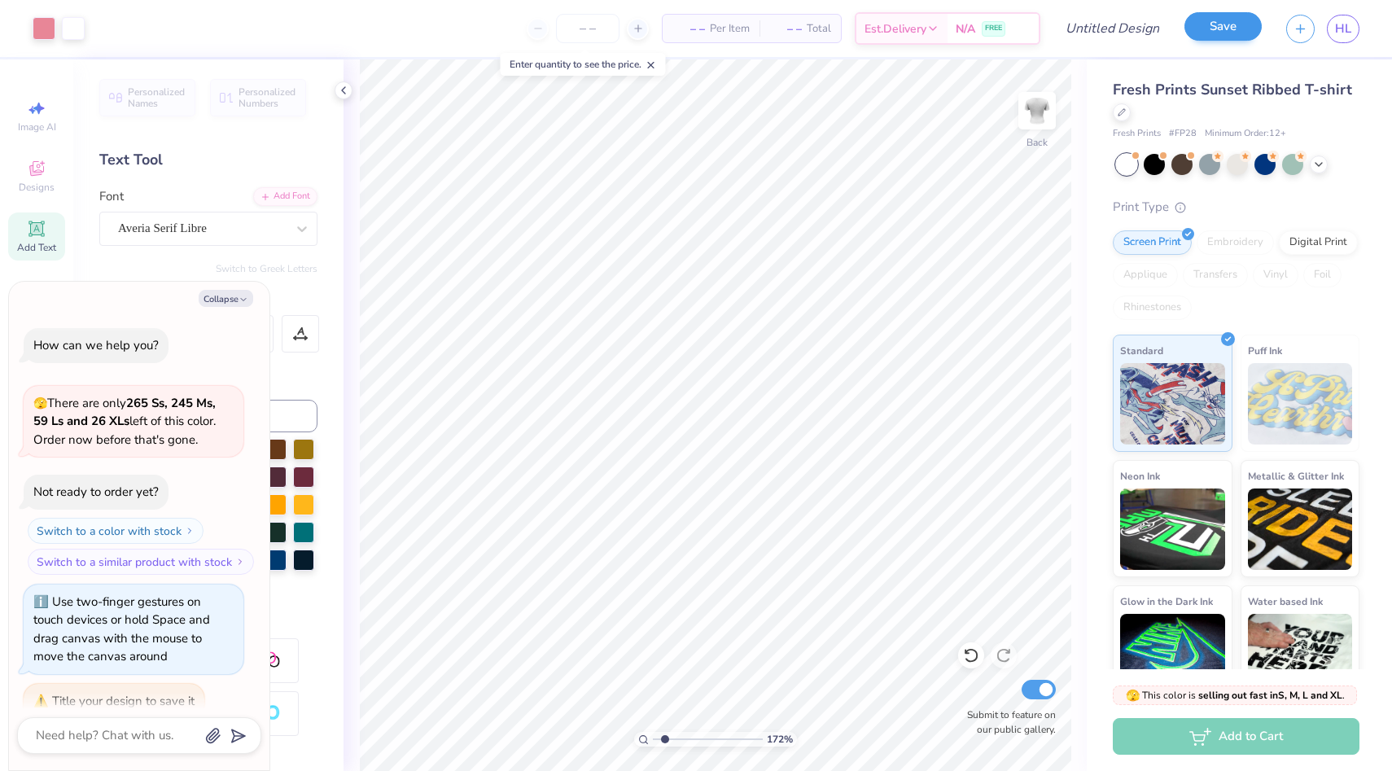
scroll to position [22, 0]
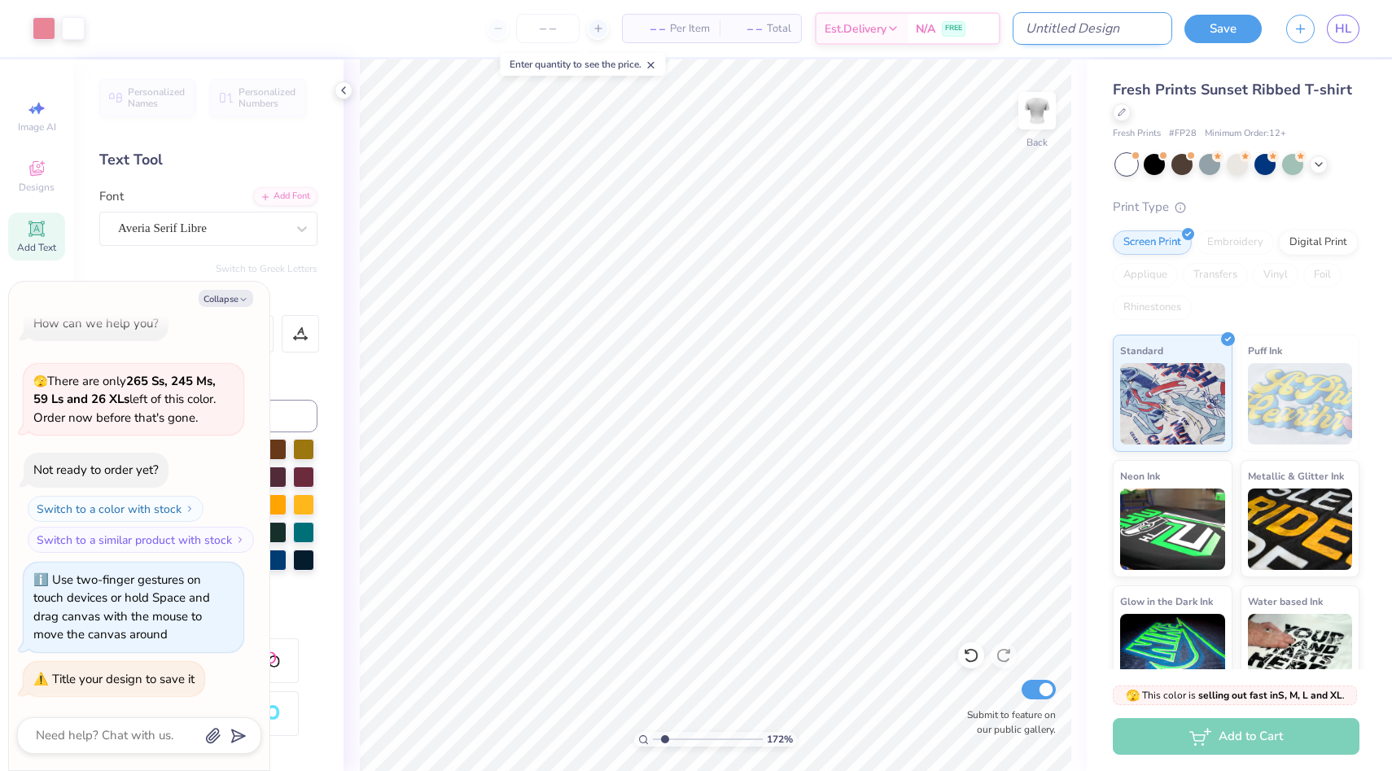
type textarea "x"
click at [1132, 34] on input "Design Title" at bounding box center [1093, 28] width 160 height 33
type input "kmo1"
click at [1195, 27] on button "Save" at bounding box center [1222, 26] width 77 height 28
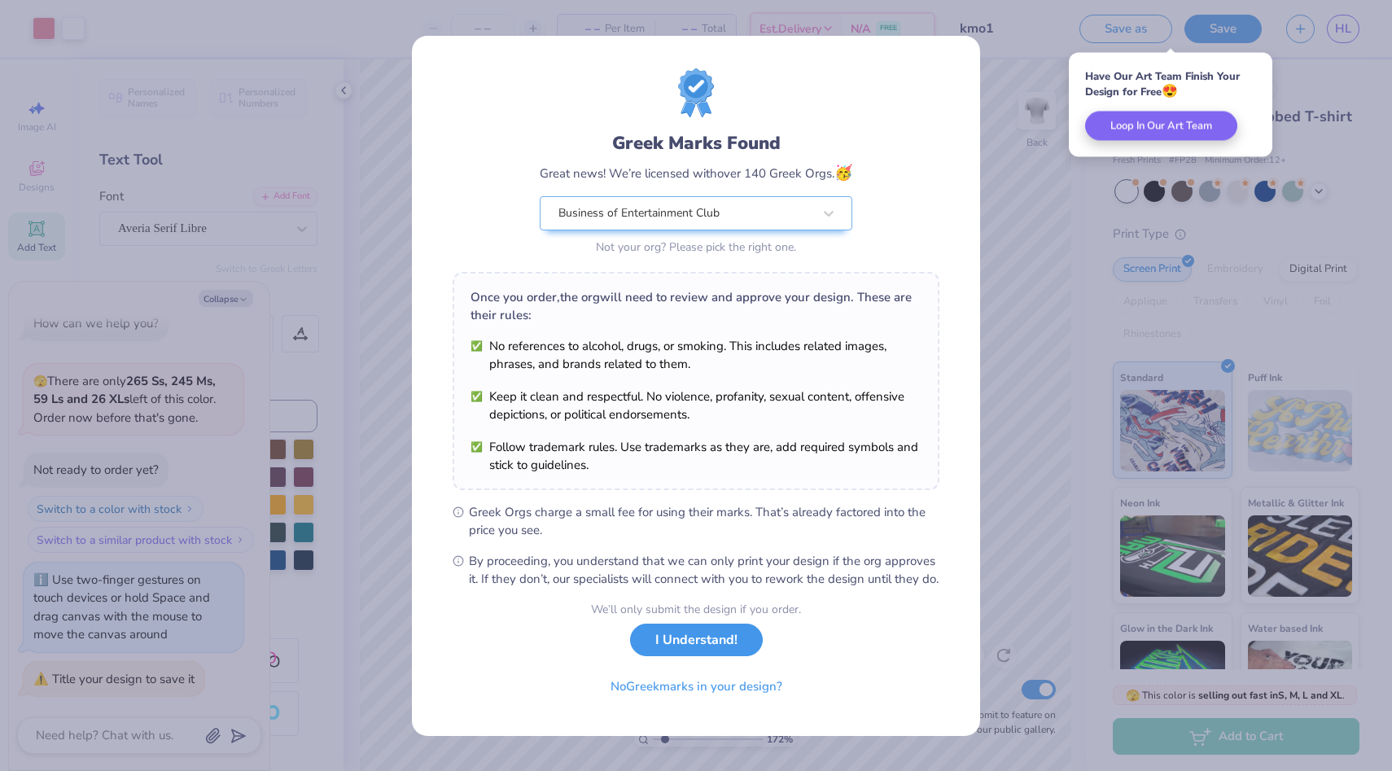
click at [663, 657] on button "I Understand!" at bounding box center [696, 640] width 133 height 33
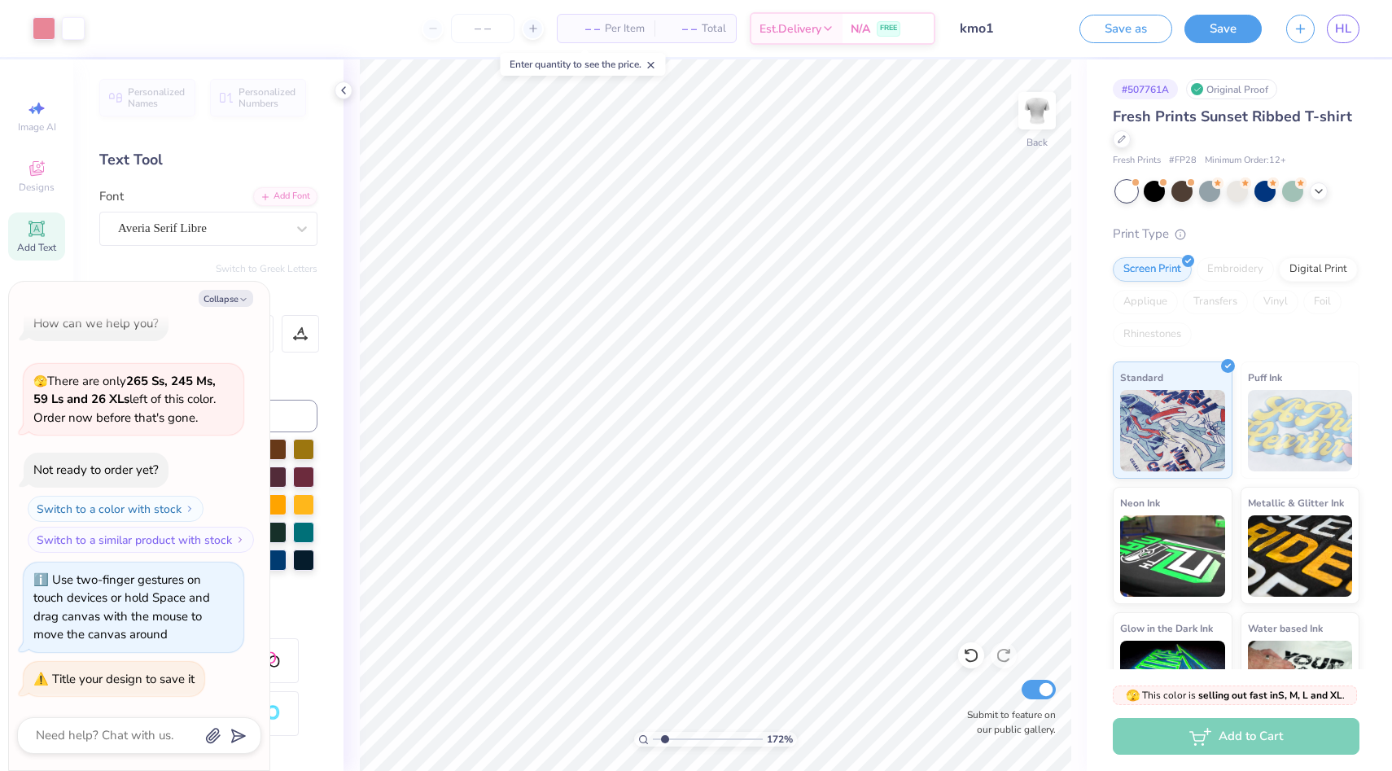
type textarea "x"
